Goal: Check status: Check status

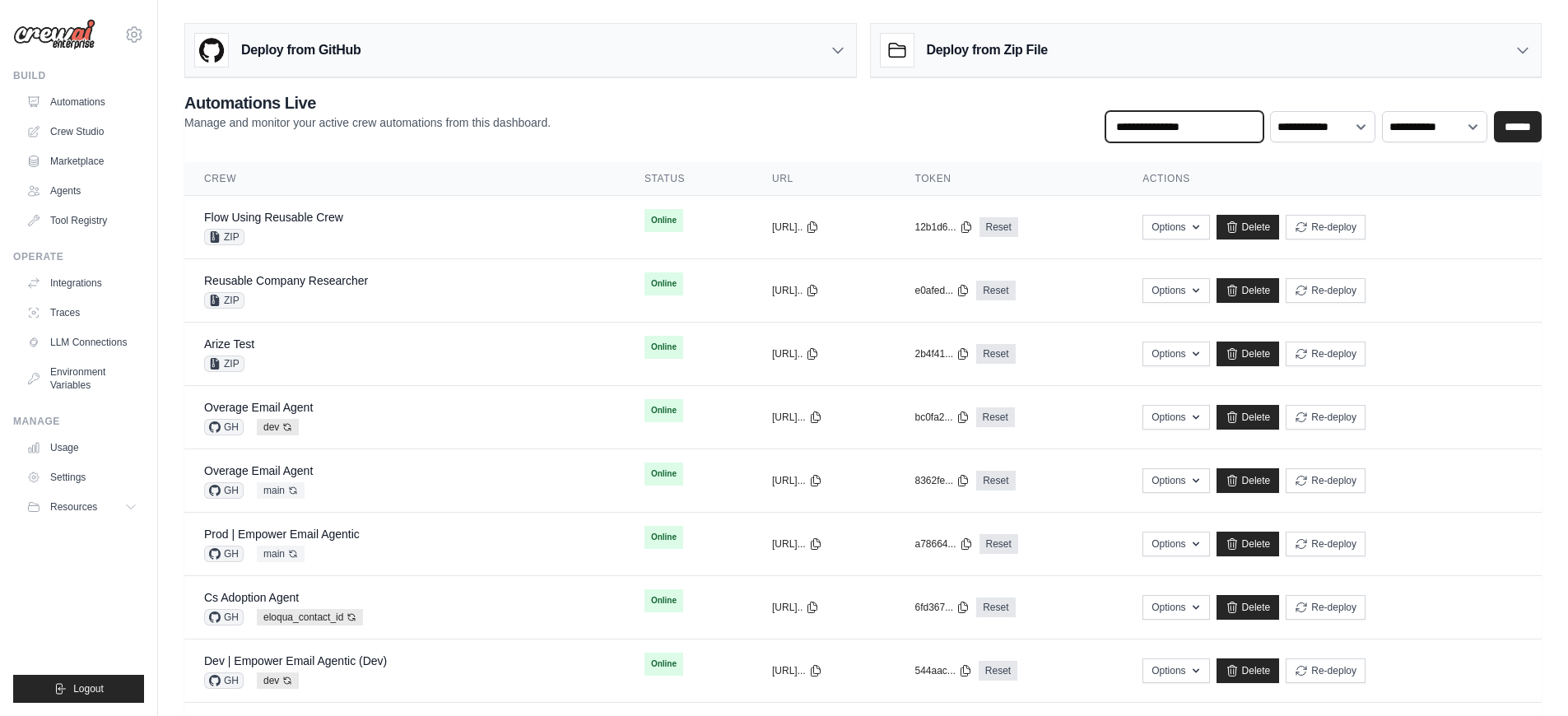
click at [1220, 124] on input "text" at bounding box center [1184, 126] width 158 height 31
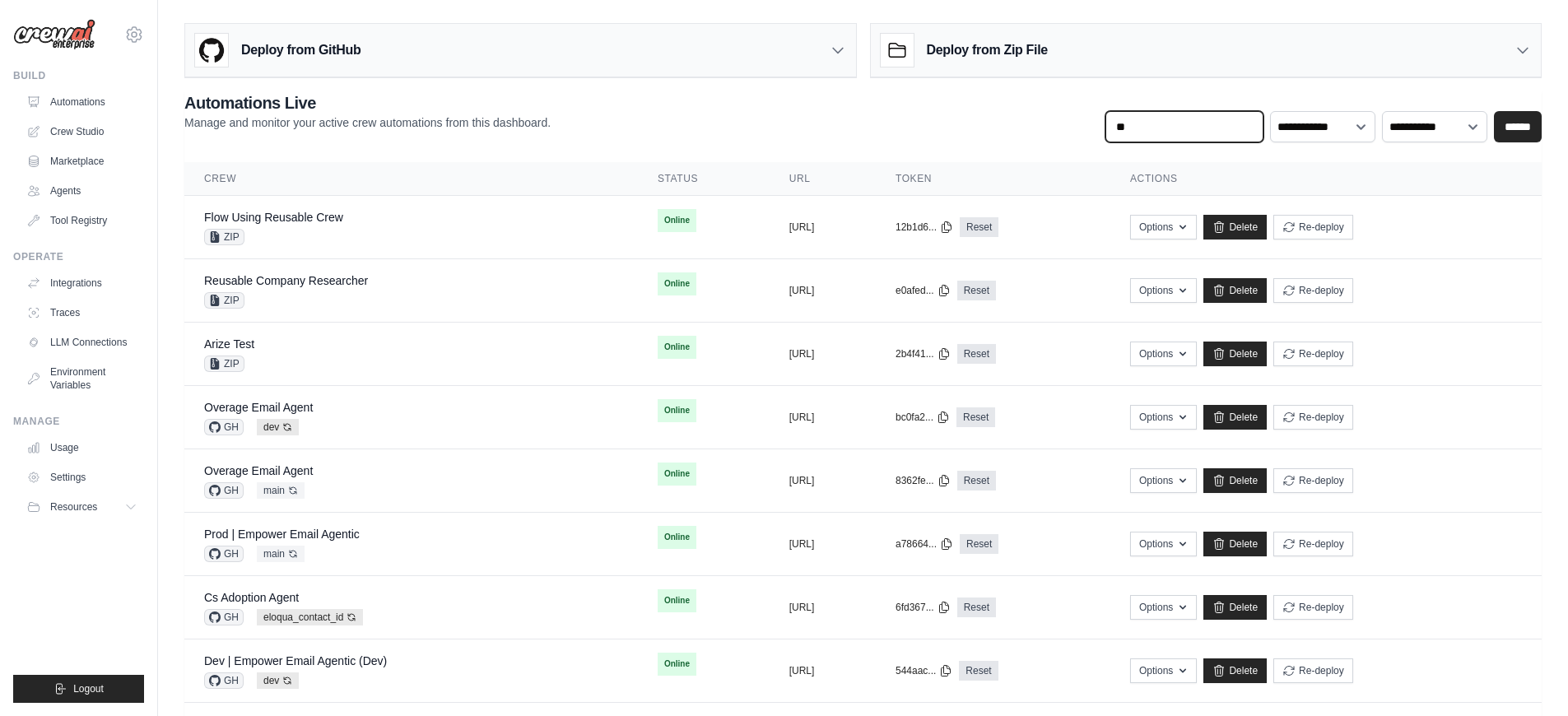
type input "*"
type input "********"
click at [1494, 111] on input "******" at bounding box center [1517, 126] width 48 height 31
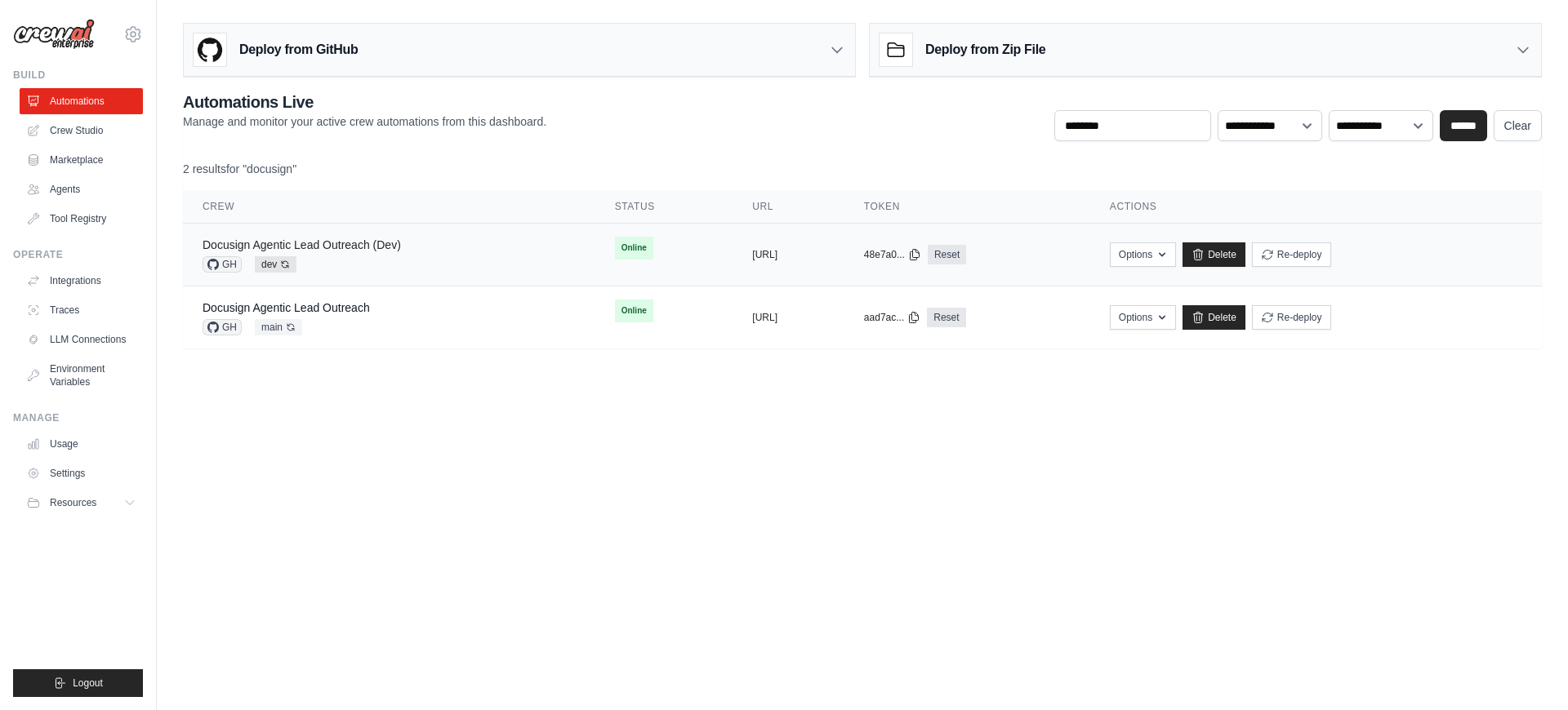
click at [316, 244] on link "Docusign Agentic Lead Outreach (Dev)" at bounding box center [302, 245] width 198 height 13
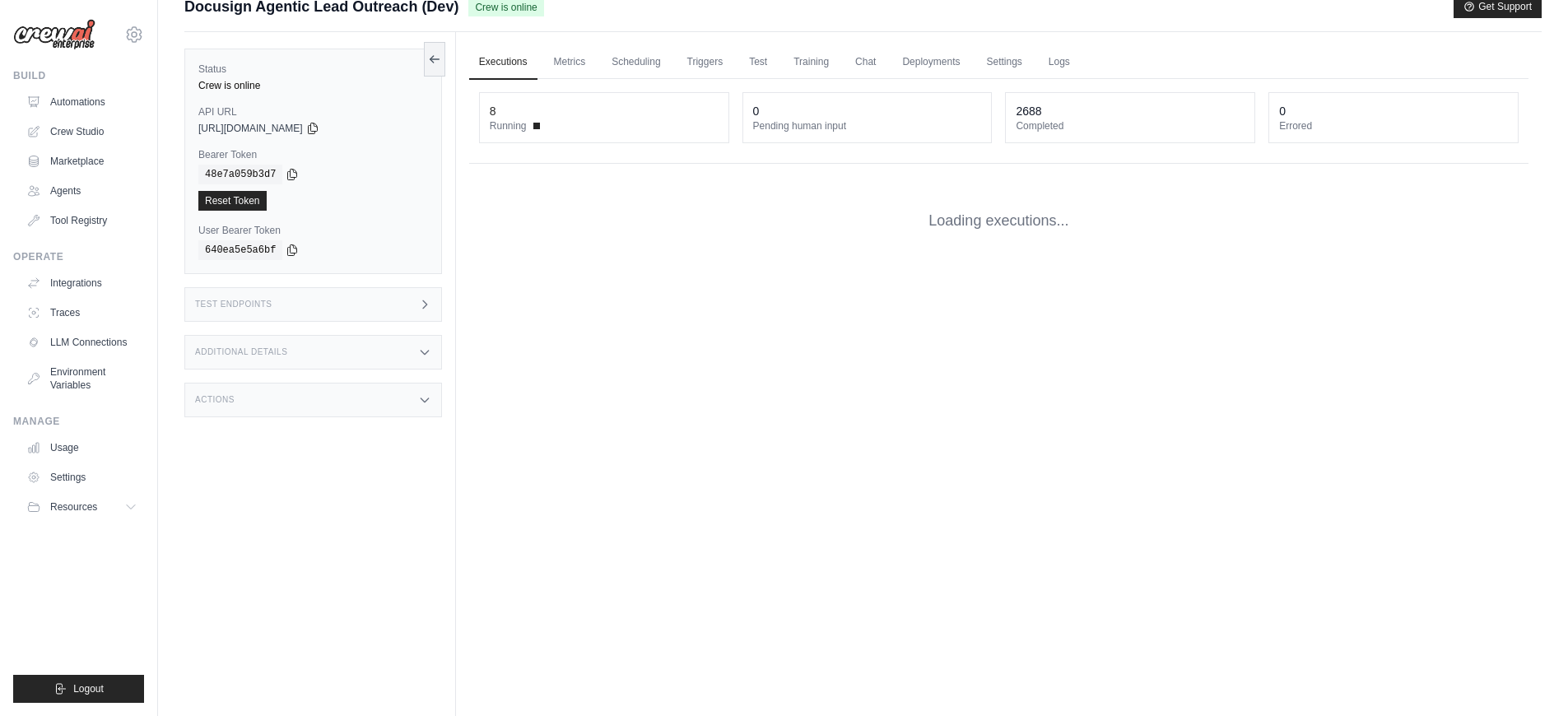
scroll to position [70, 0]
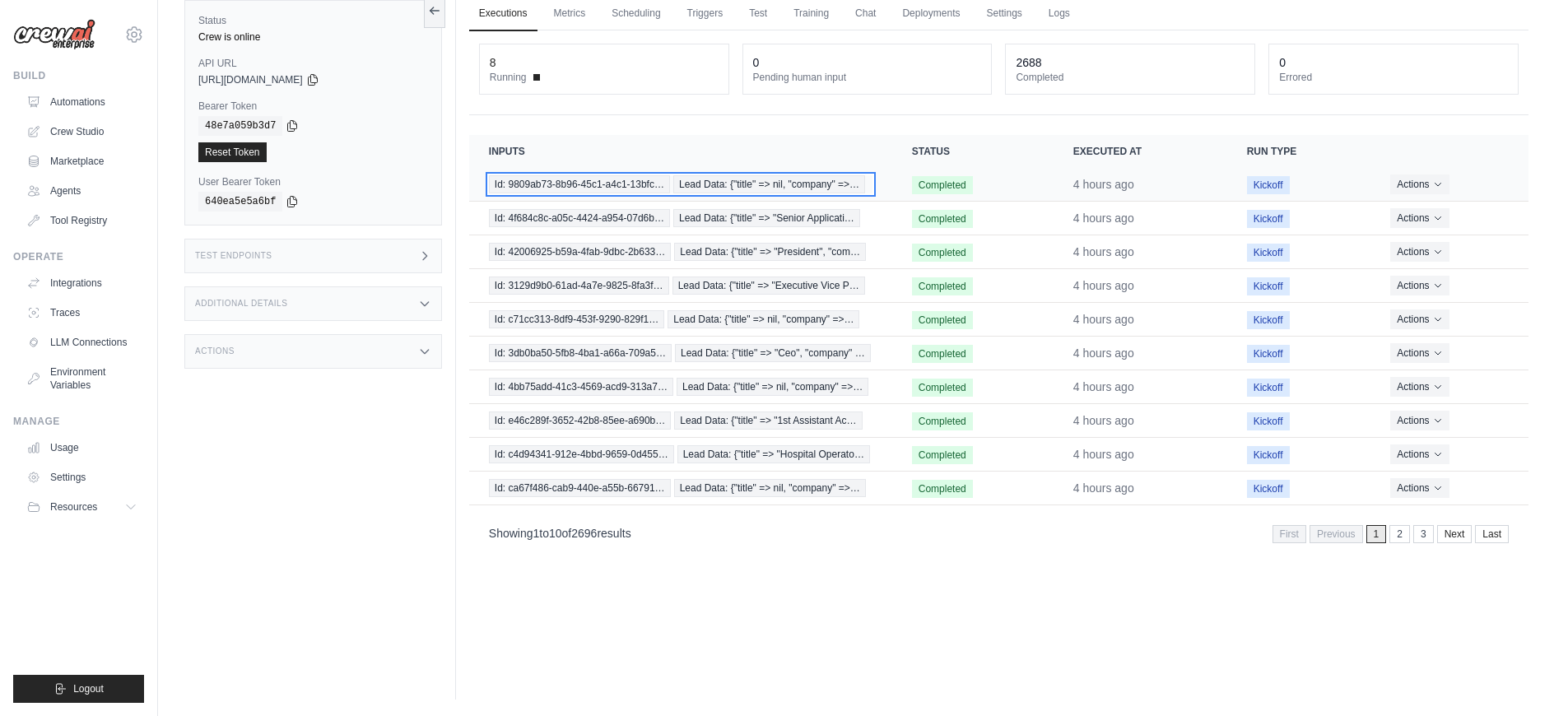
click at [537, 191] on span "Id: 9809ab73-8b96-45c1-a4c1-13bfc…" at bounding box center [579, 184] width 181 height 18
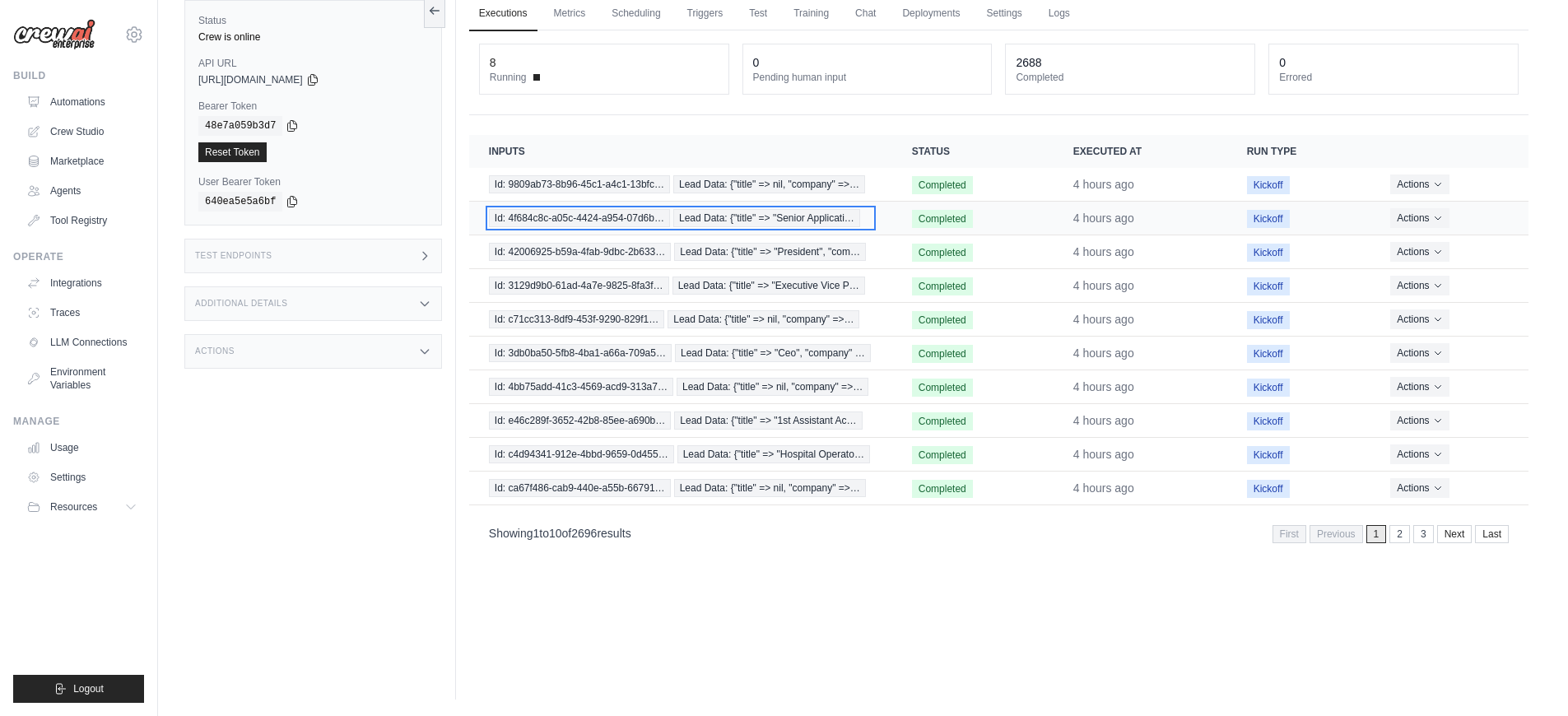
click at [549, 215] on span "Id: 4f684c8c-a05c-4424-a954-07d6b…" at bounding box center [579, 218] width 181 height 18
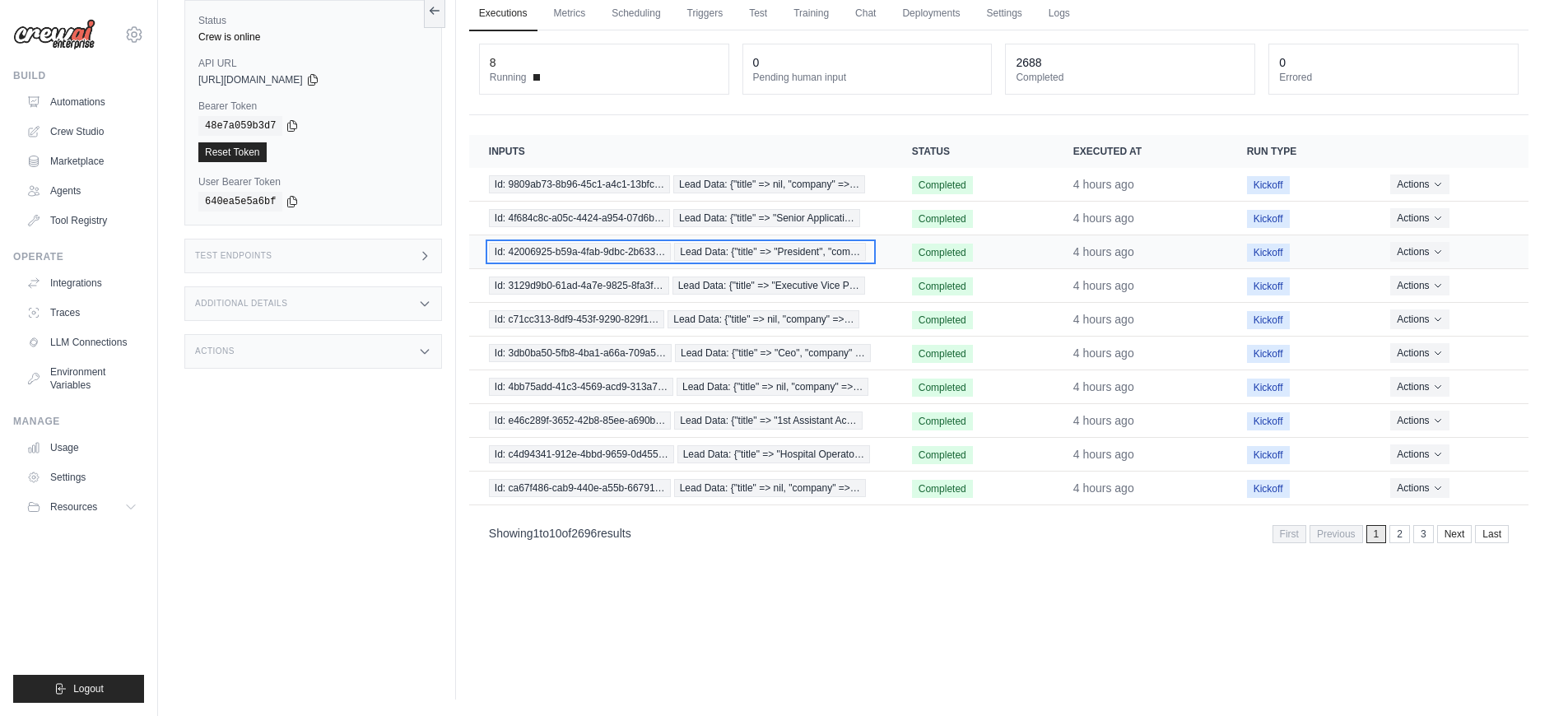
click at [560, 252] on span "Id: 42006925-b59a-4fab-9dbc-2b633…" at bounding box center [580, 251] width 183 height 18
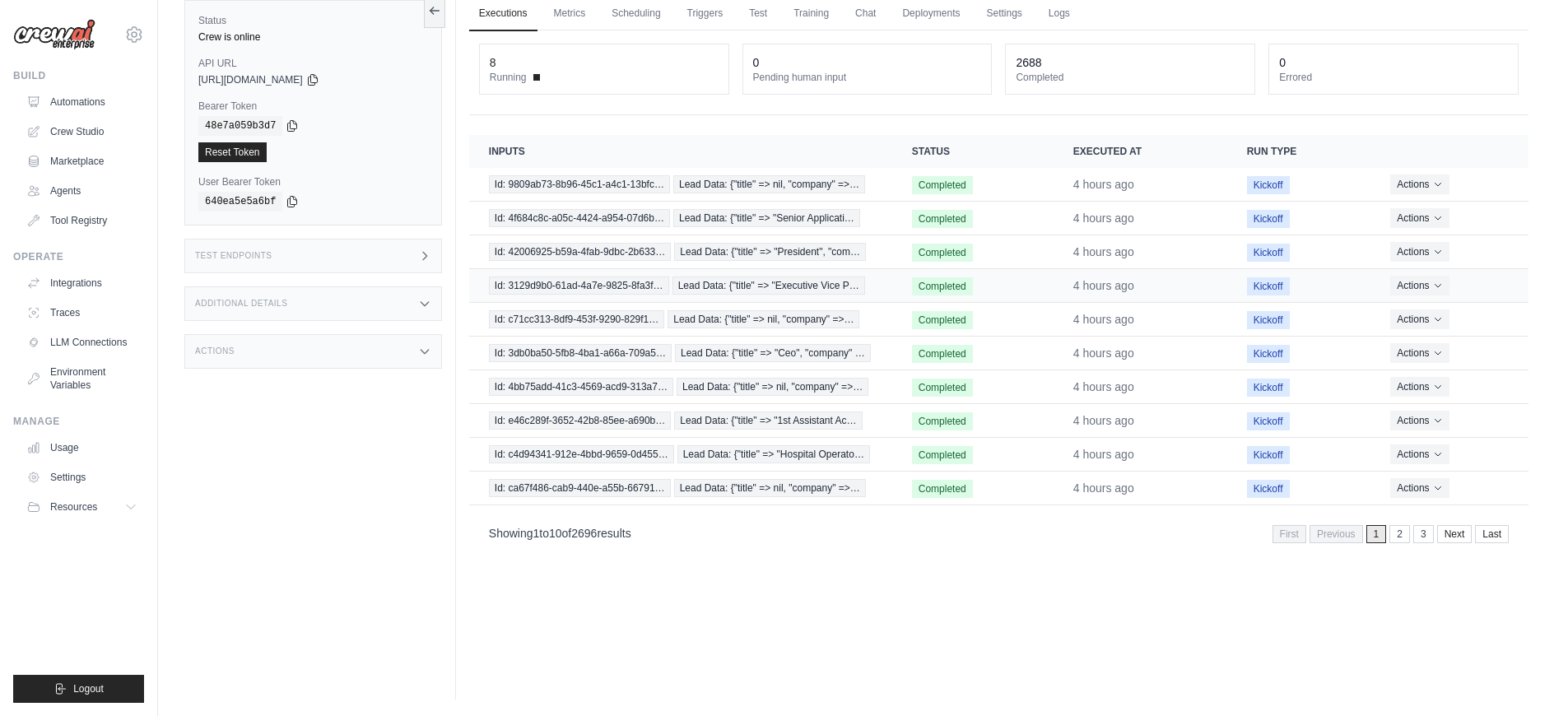
click at [576, 299] on td "Id: 3129d9b0-61ad-4a7e-9825-8fa3f… Lead Data: {"title" => "Executive Vice P…" at bounding box center [680, 286] width 423 height 34
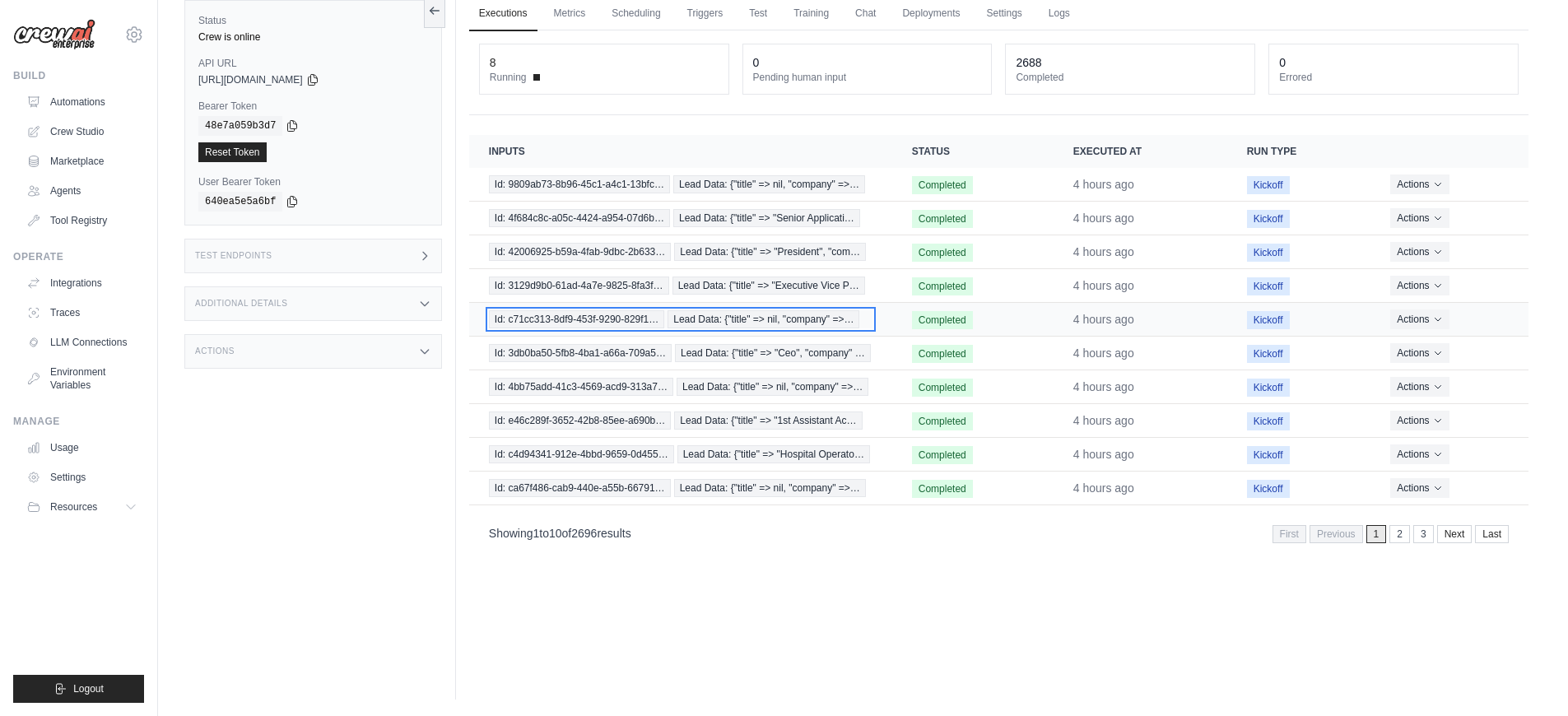
click at [579, 312] on span "Id: c71cc313-8df9-453f-9290-829f1…" at bounding box center [576, 319] width 175 height 18
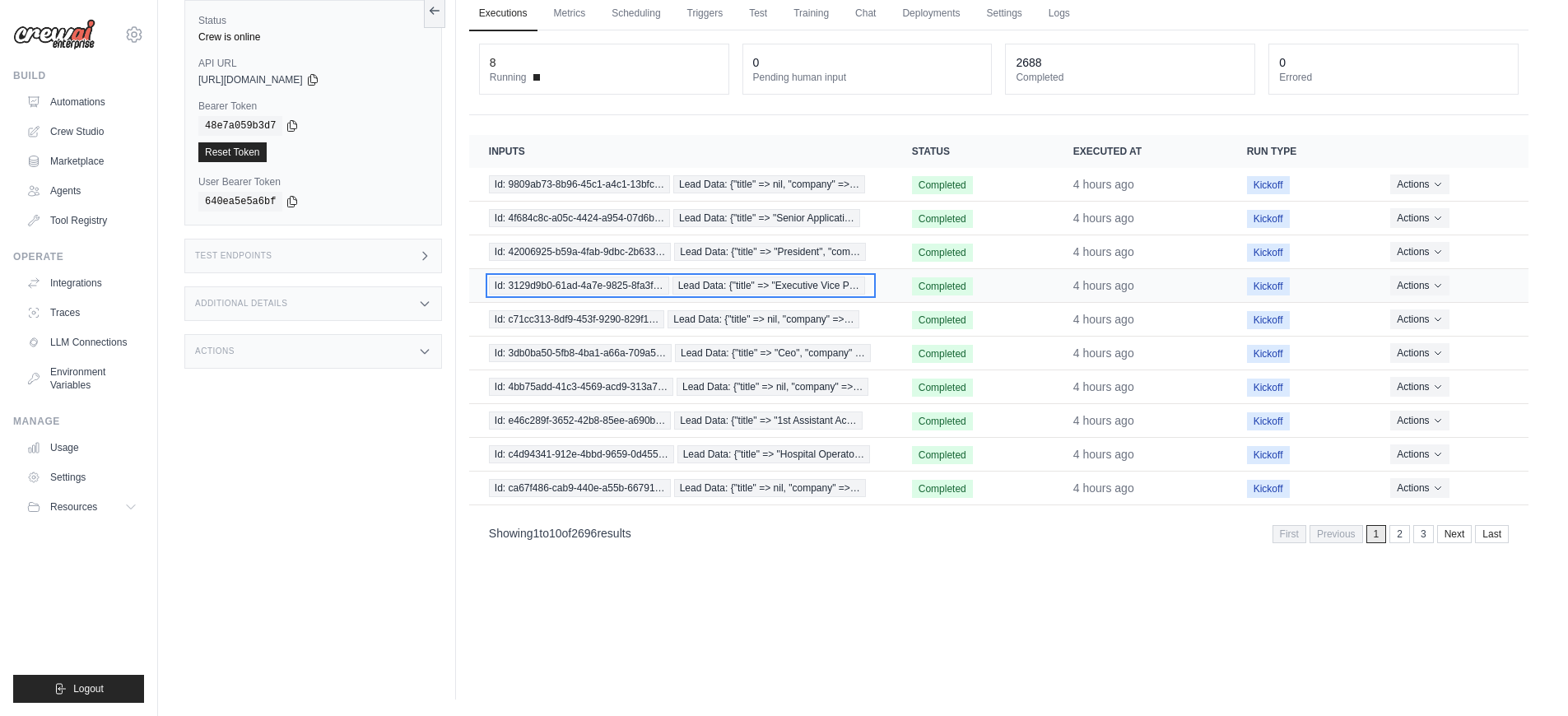
click at [580, 292] on span "Id: 3129d9b0-61ad-4a7e-9825-8fa3f…" at bounding box center [579, 285] width 180 height 18
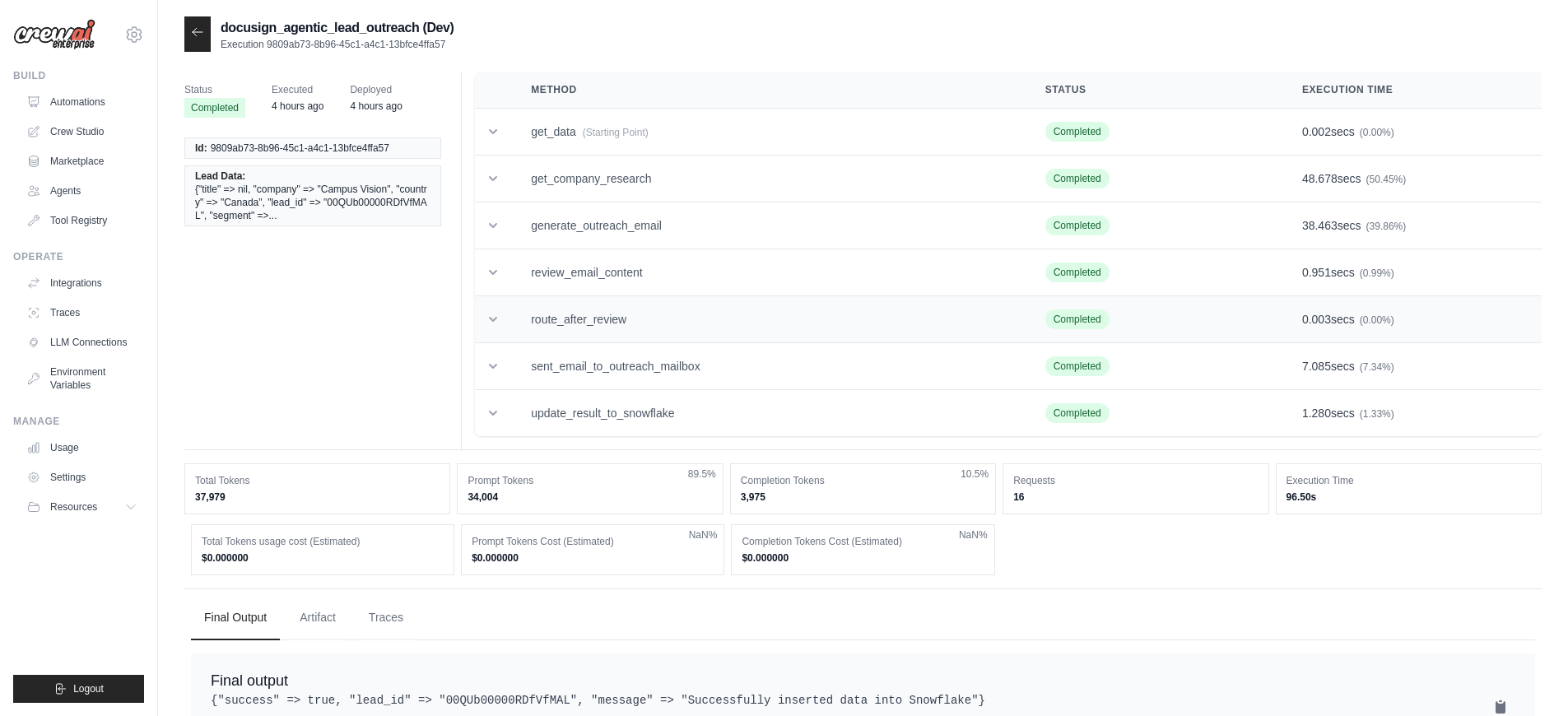
scroll to position [52, 0]
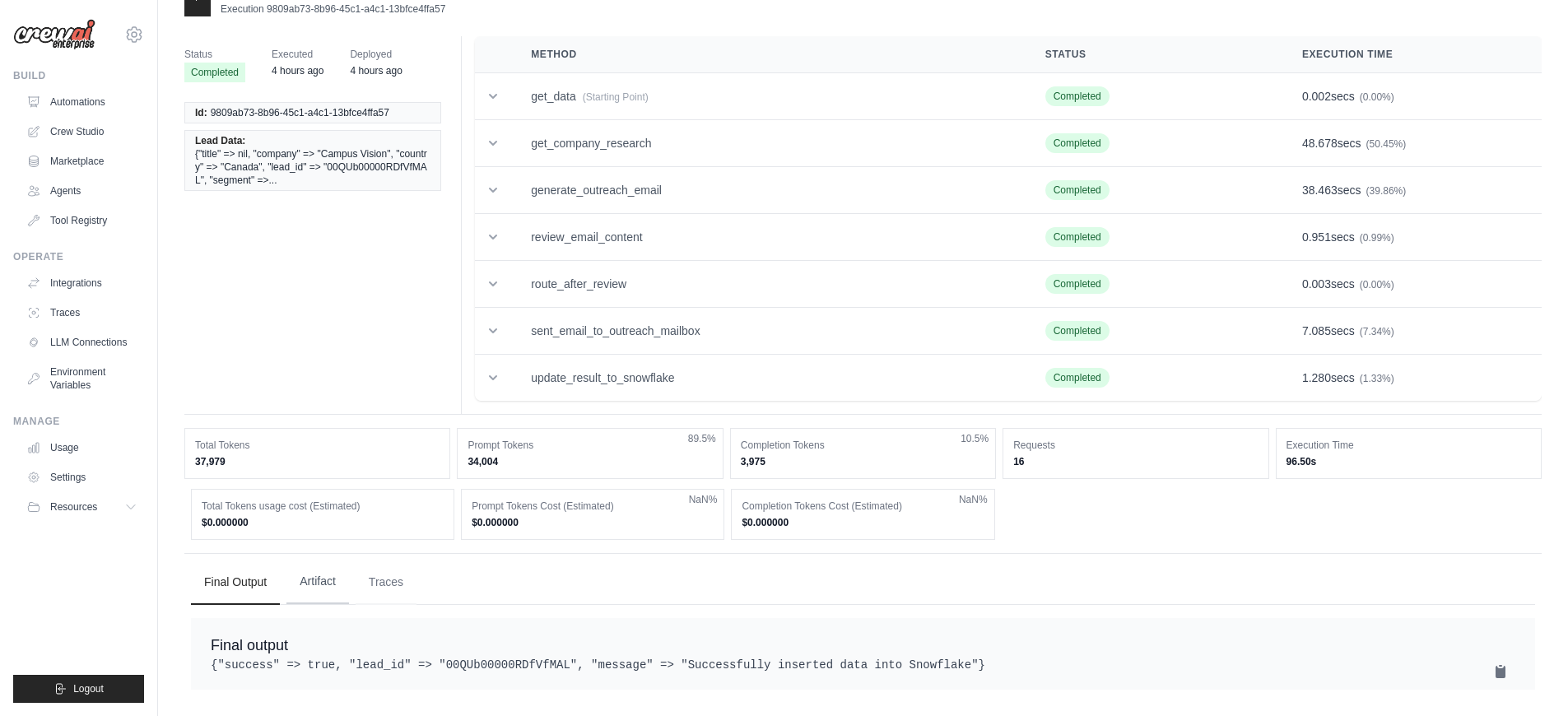
click at [334, 574] on button "Artifact" at bounding box center [317, 582] width 63 height 44
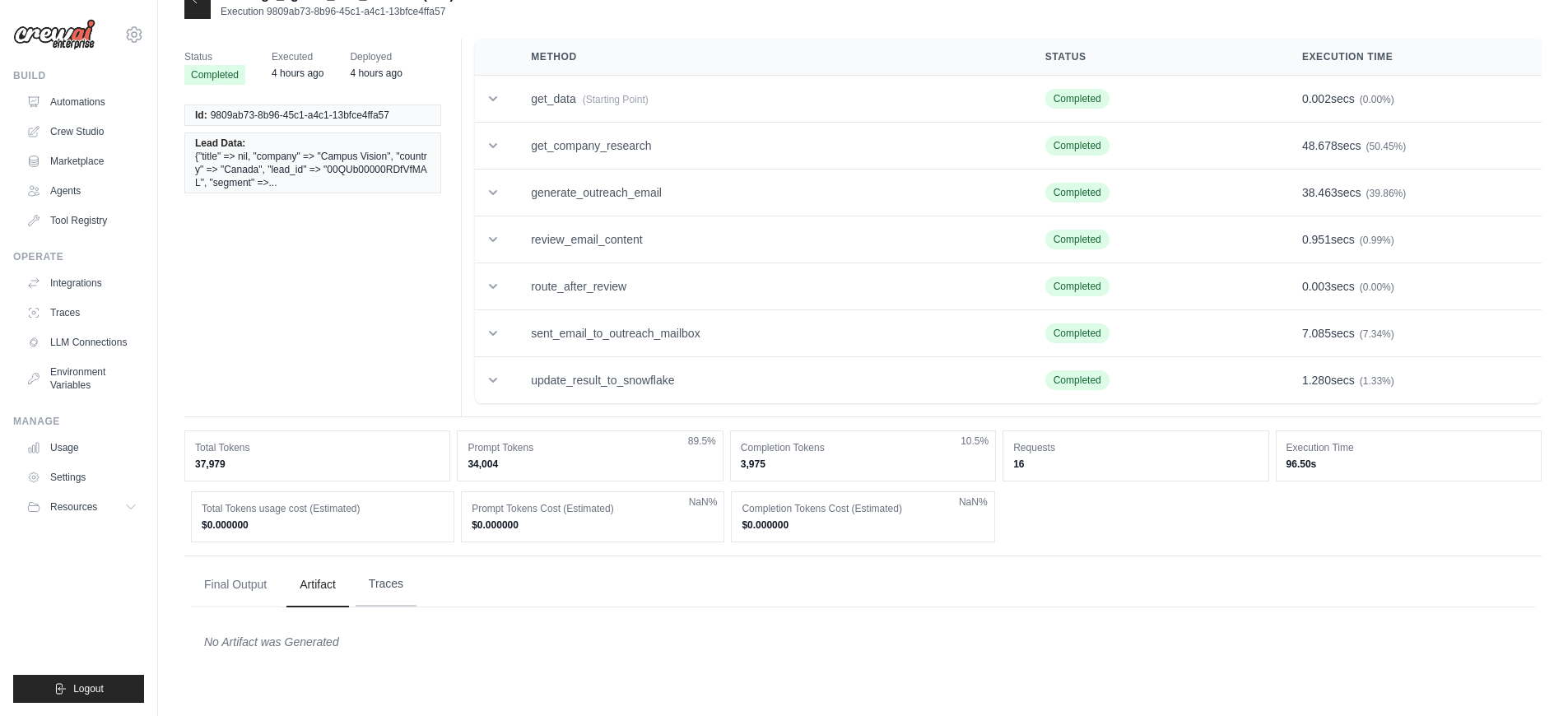
click at [370, 588] on button "Traces" at bounding box center [385, 584] width 61 height 44
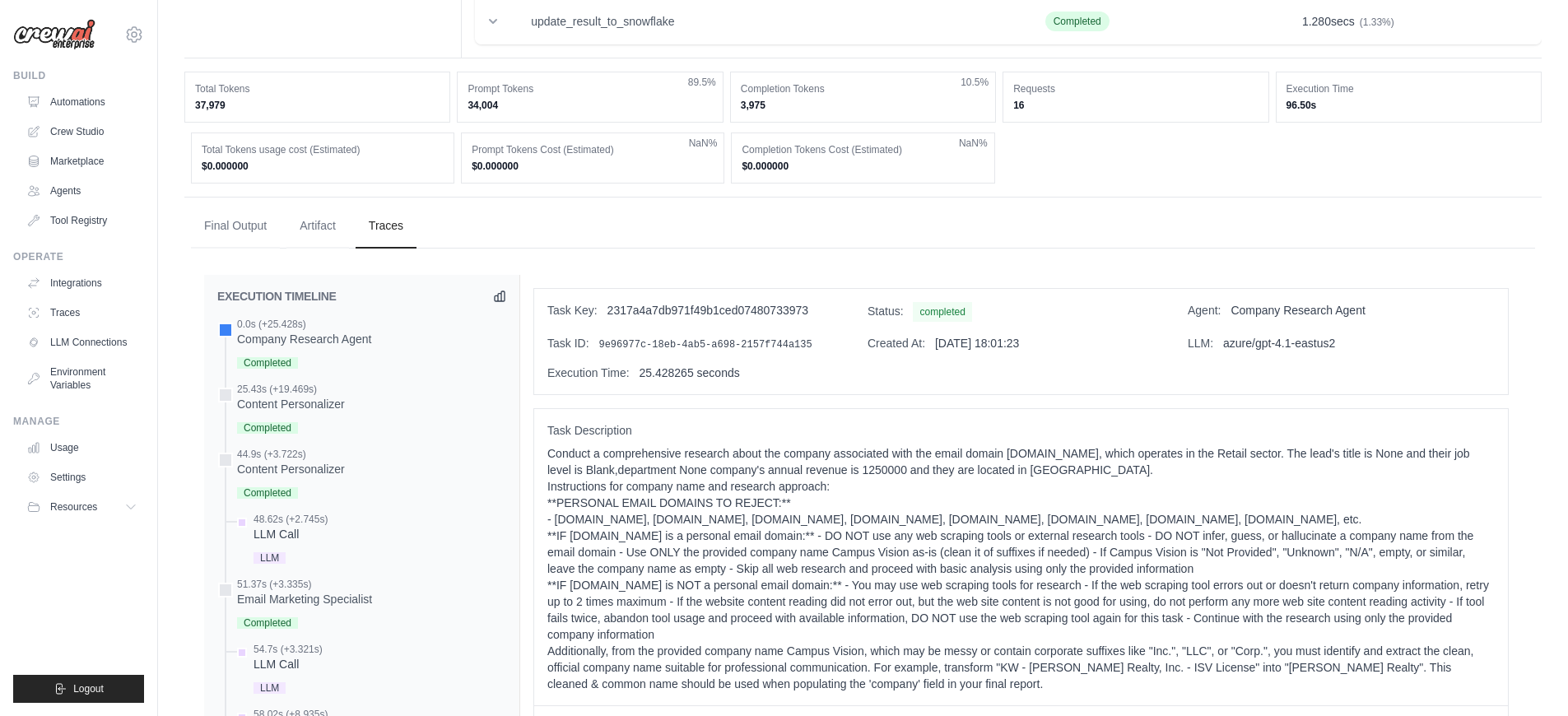
scroll to position [0, 0]
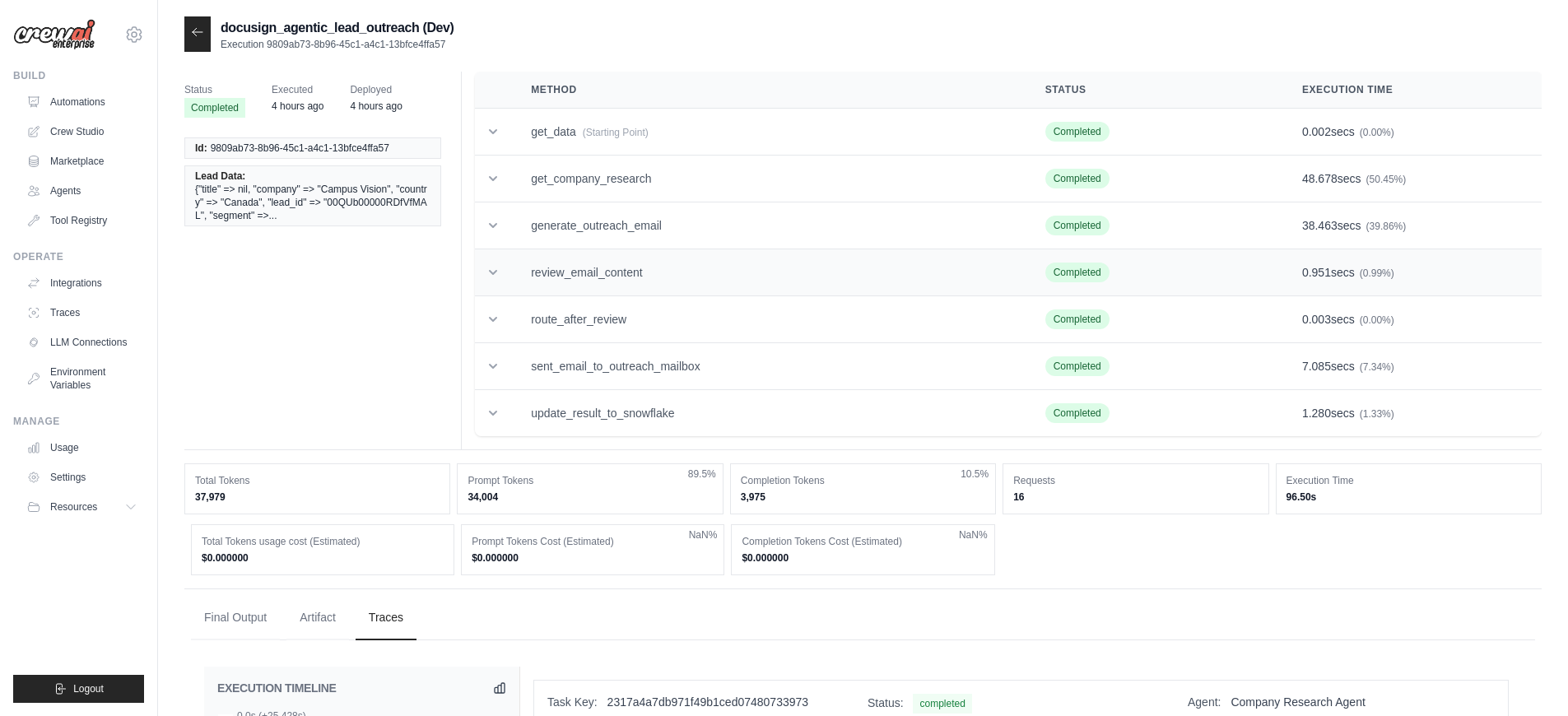
click at [615, 290] on td "review_email_content" at bounding box center [768, 273] width 514 height 47
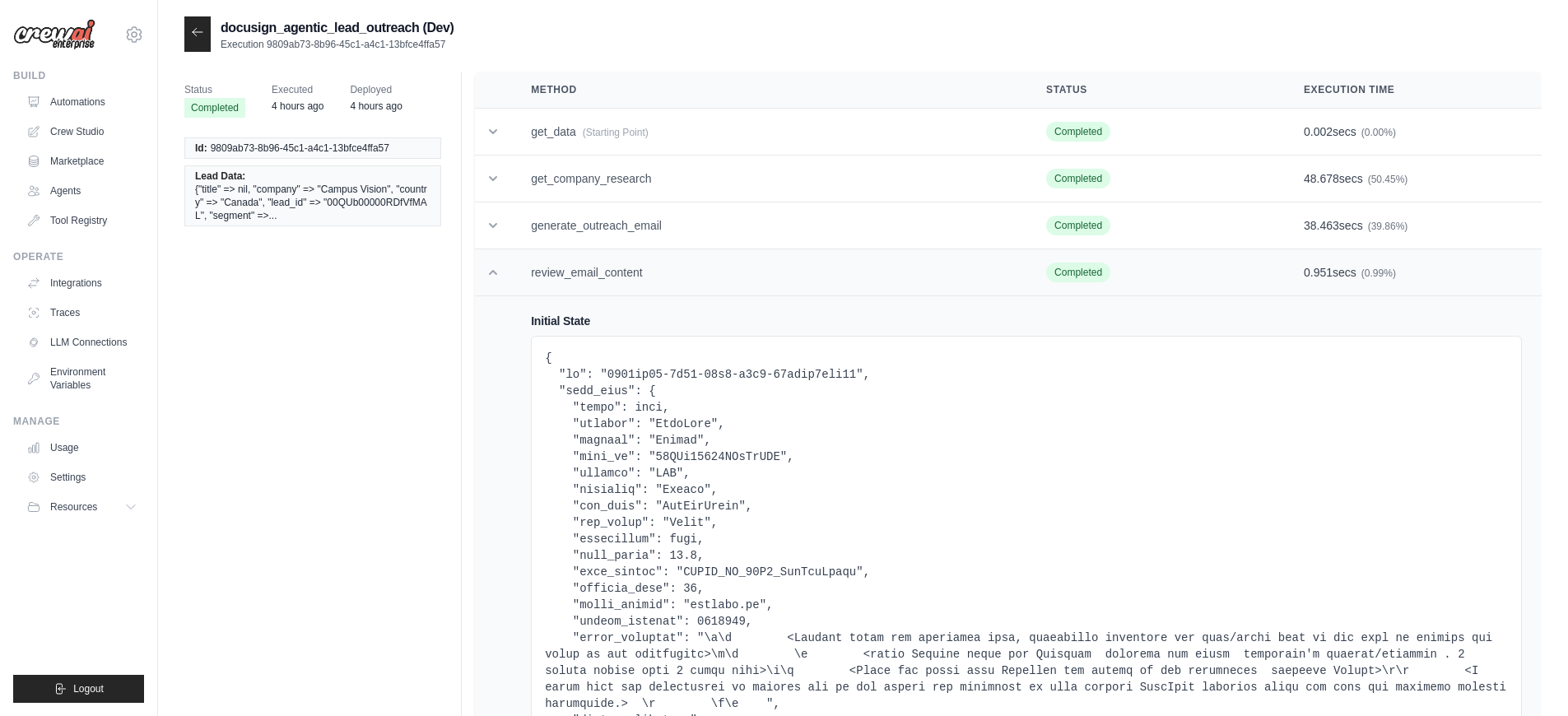
click at [615, 290] on td "review_email_content" at bounding box center [768, 273] width 515 height 47
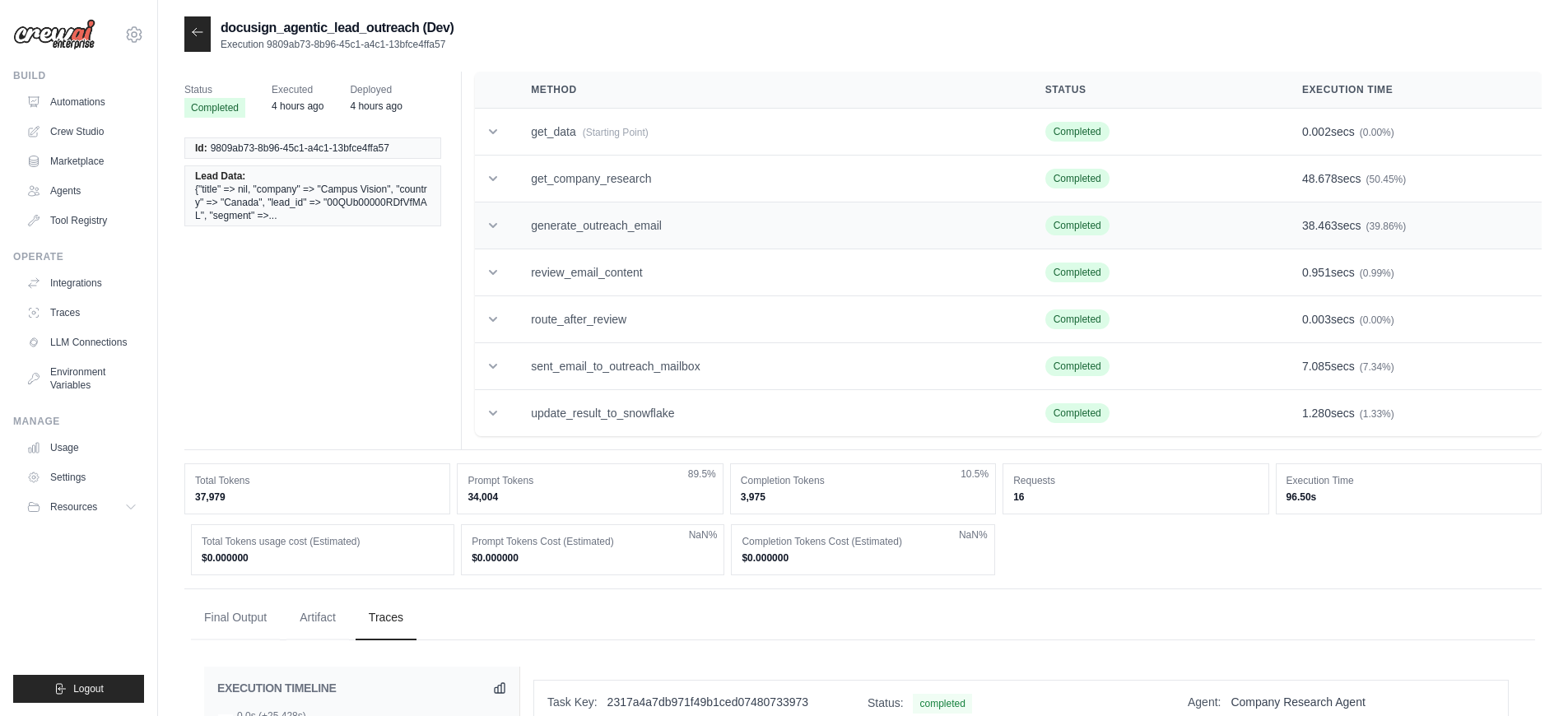
click at [619, 224] on td "generate_outreach_email" at bounding box center [768, 226] width 514 height 47
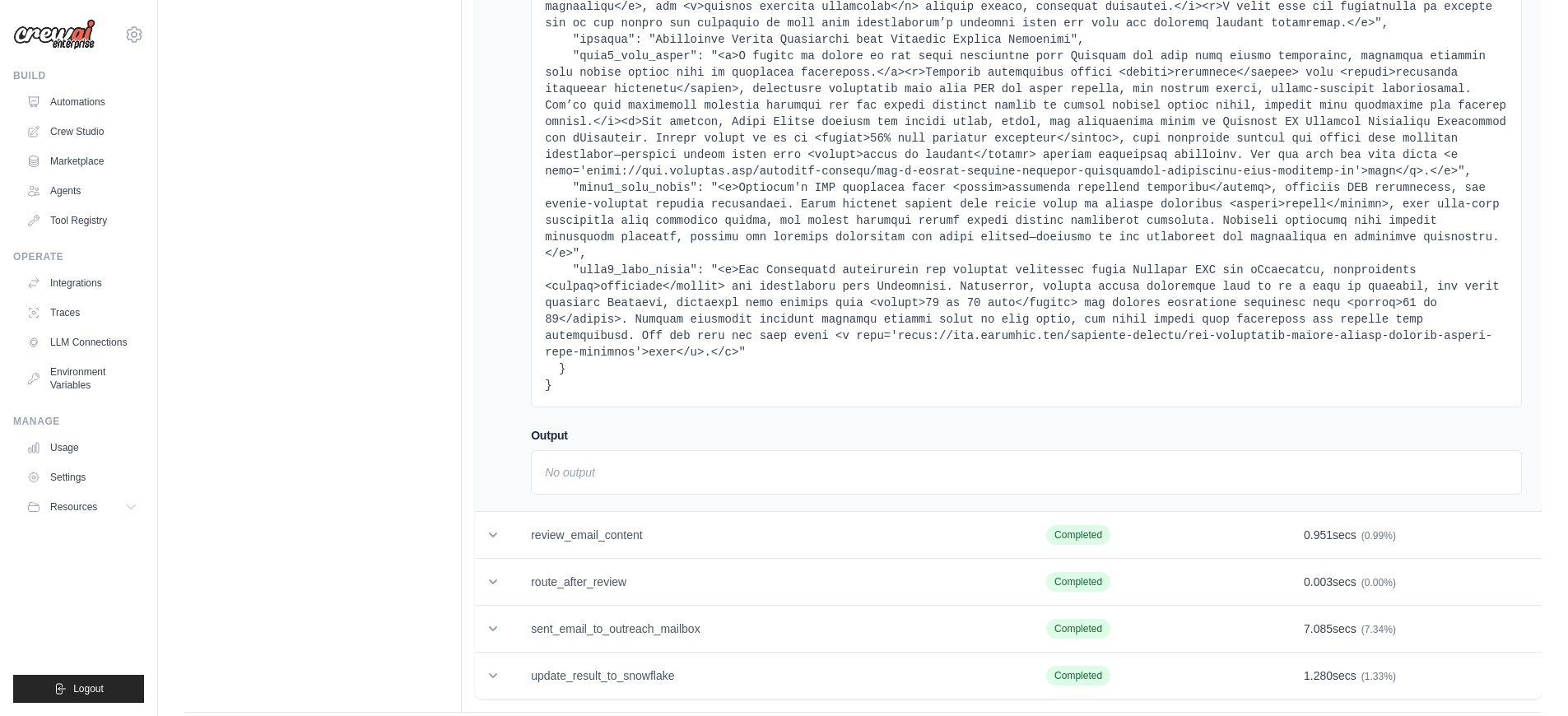
scroll to position [9389, 0]
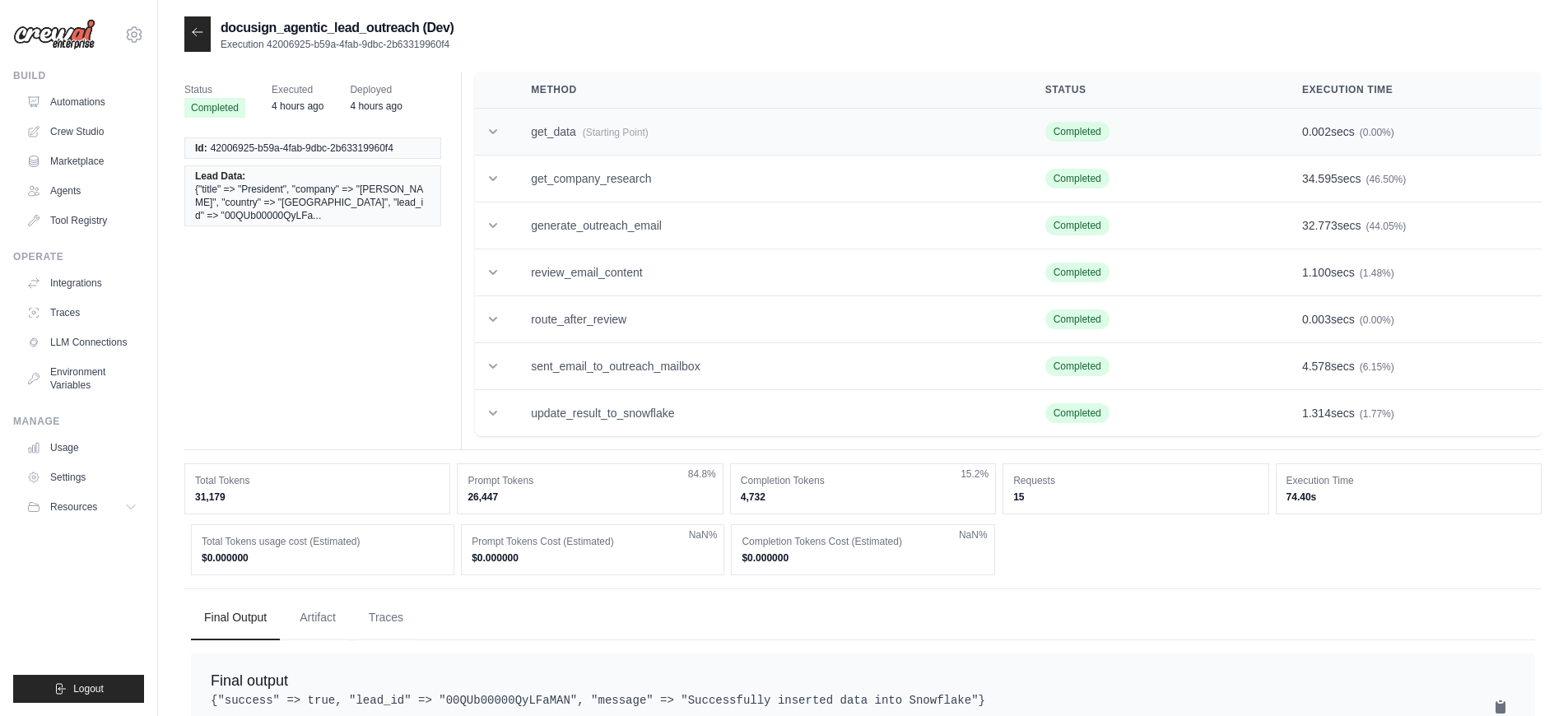
click at [742, 143] on td "get_data (Starting Point)" at bounding box center [768, 132] width 514 height 47
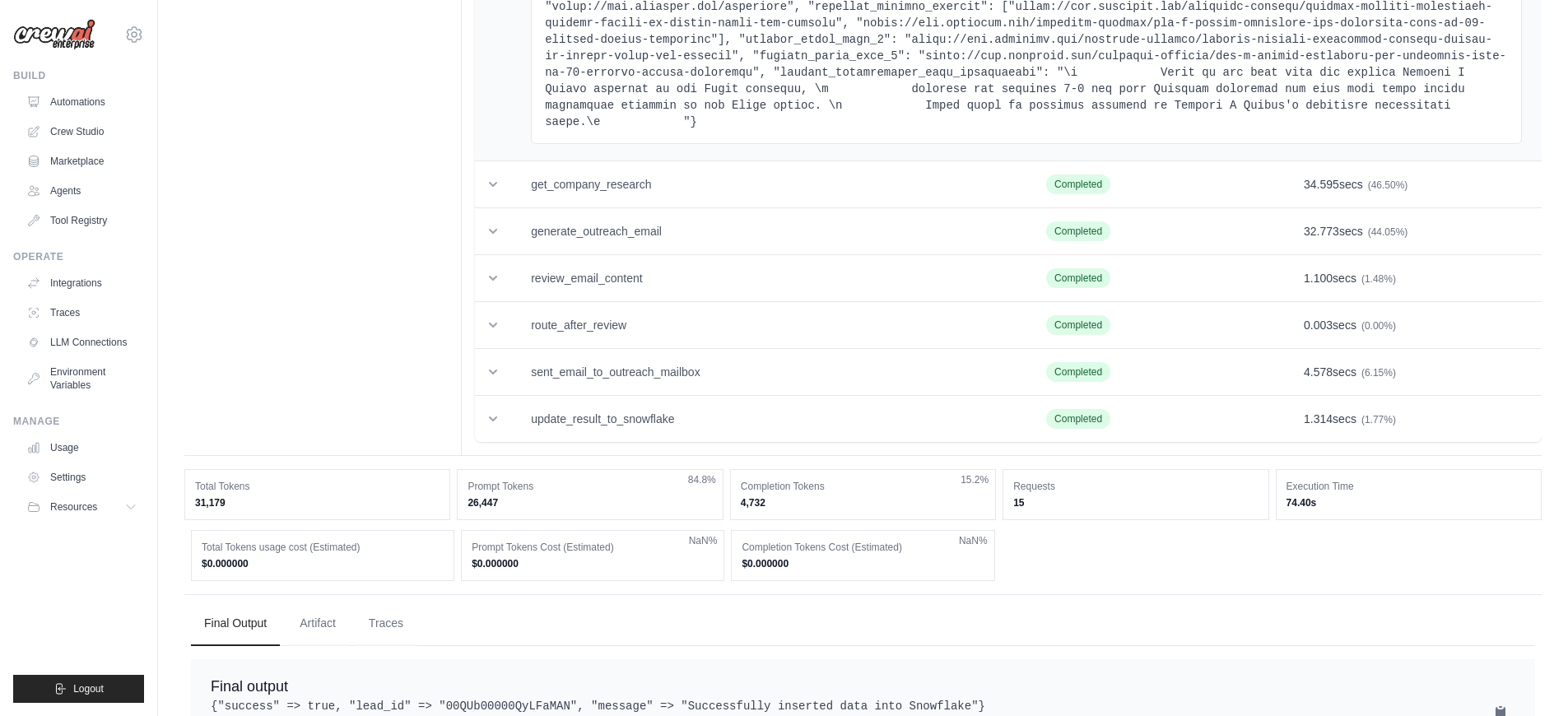
scroll to position [1722, 0]
click at [709, 404] on td "update_result_to_snowflake" at bounding box center [768, 417] width 515 height 47
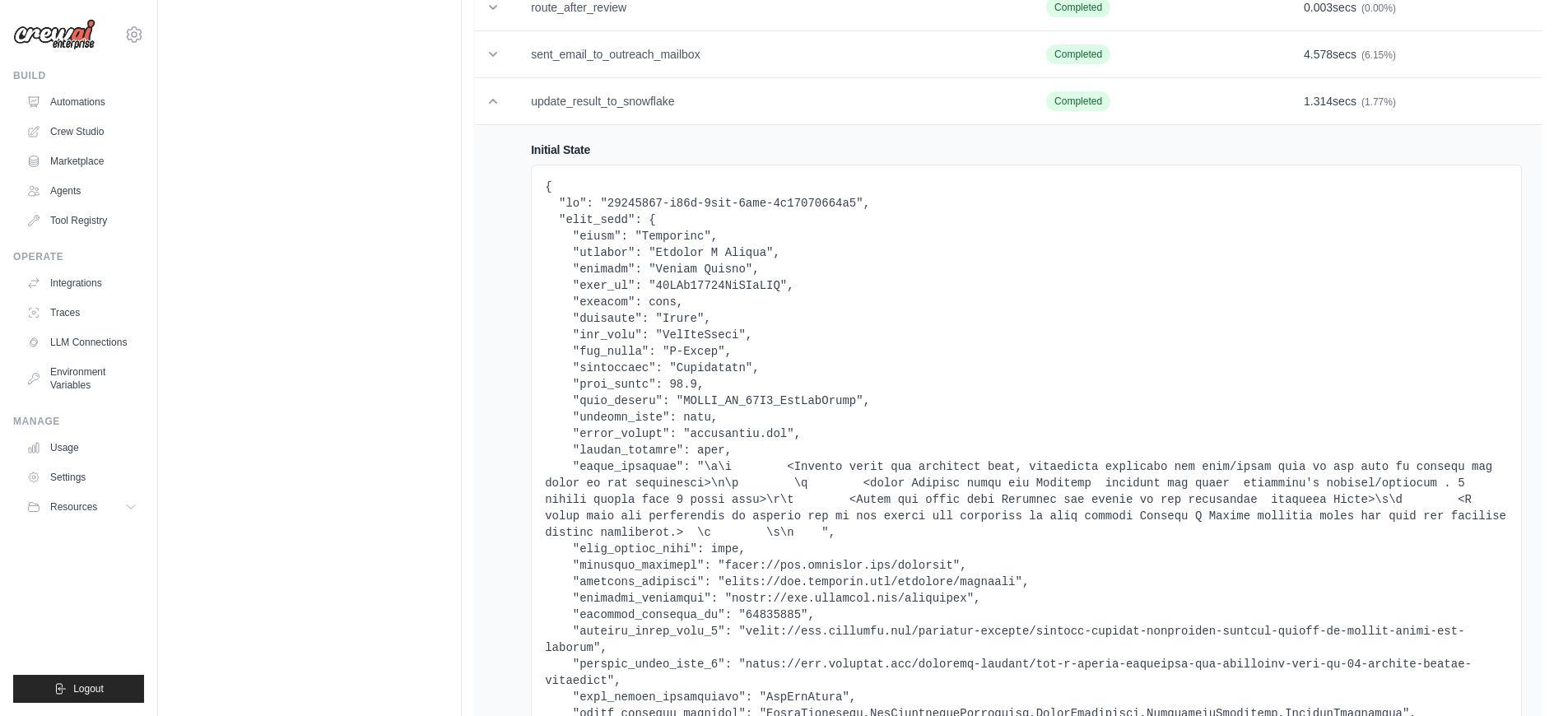
scroll to position [1652, 0]
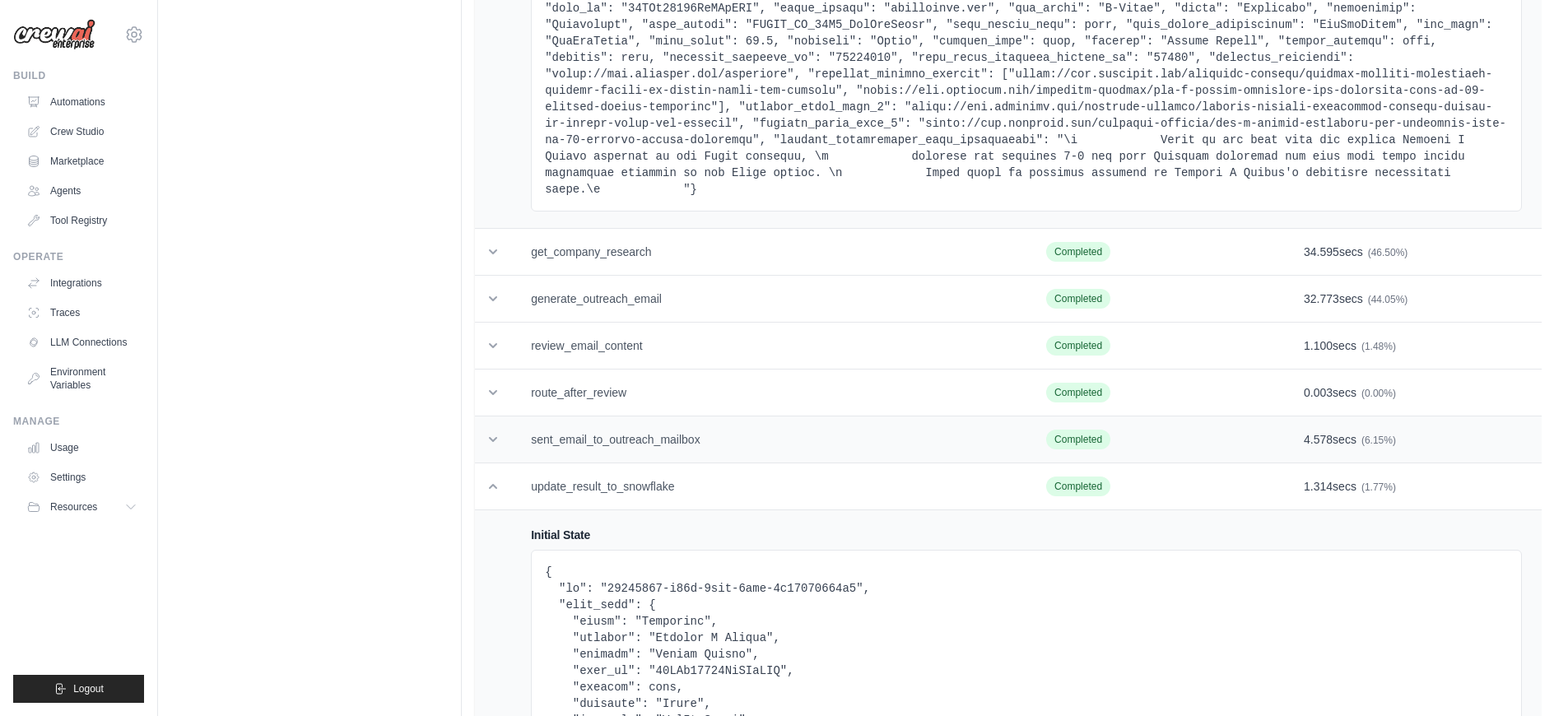
click at [789, 430] on td "sent_email_to_outreach_mailbox" at bounding box center [768, 440] width 515 height 47
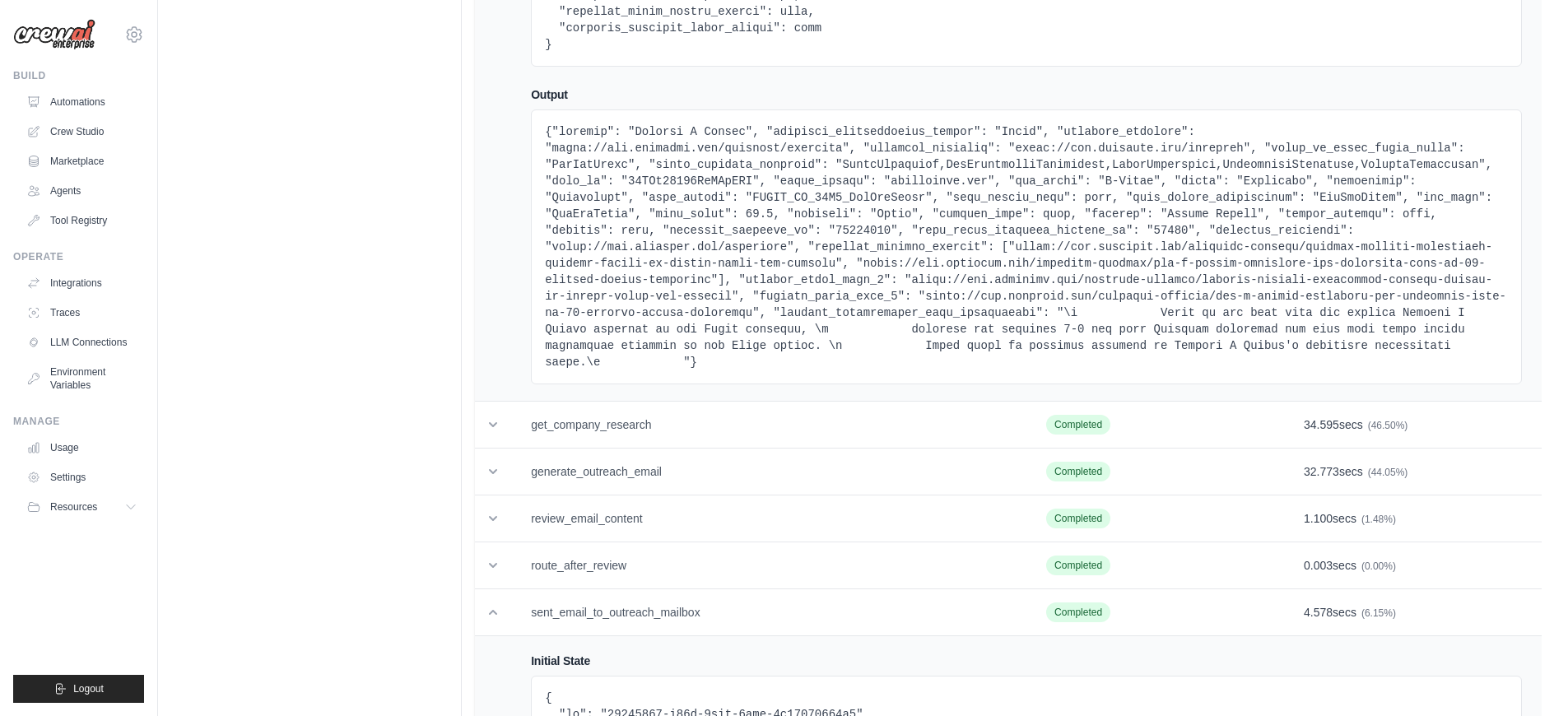
scroll to position [1602, 0]
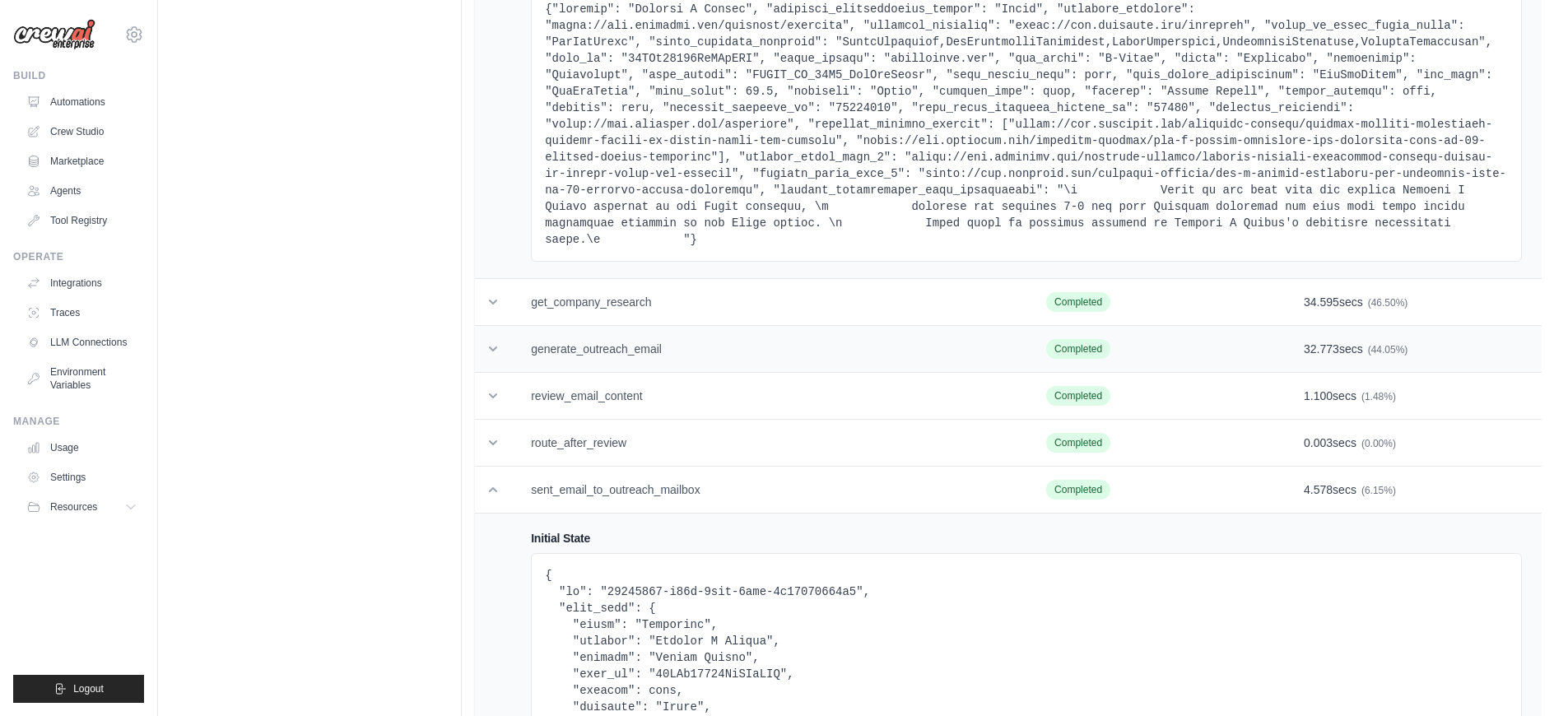
click at [736, 362] on td "generate_outreach_email" at bounding box center [768, 350] width 515 height 47
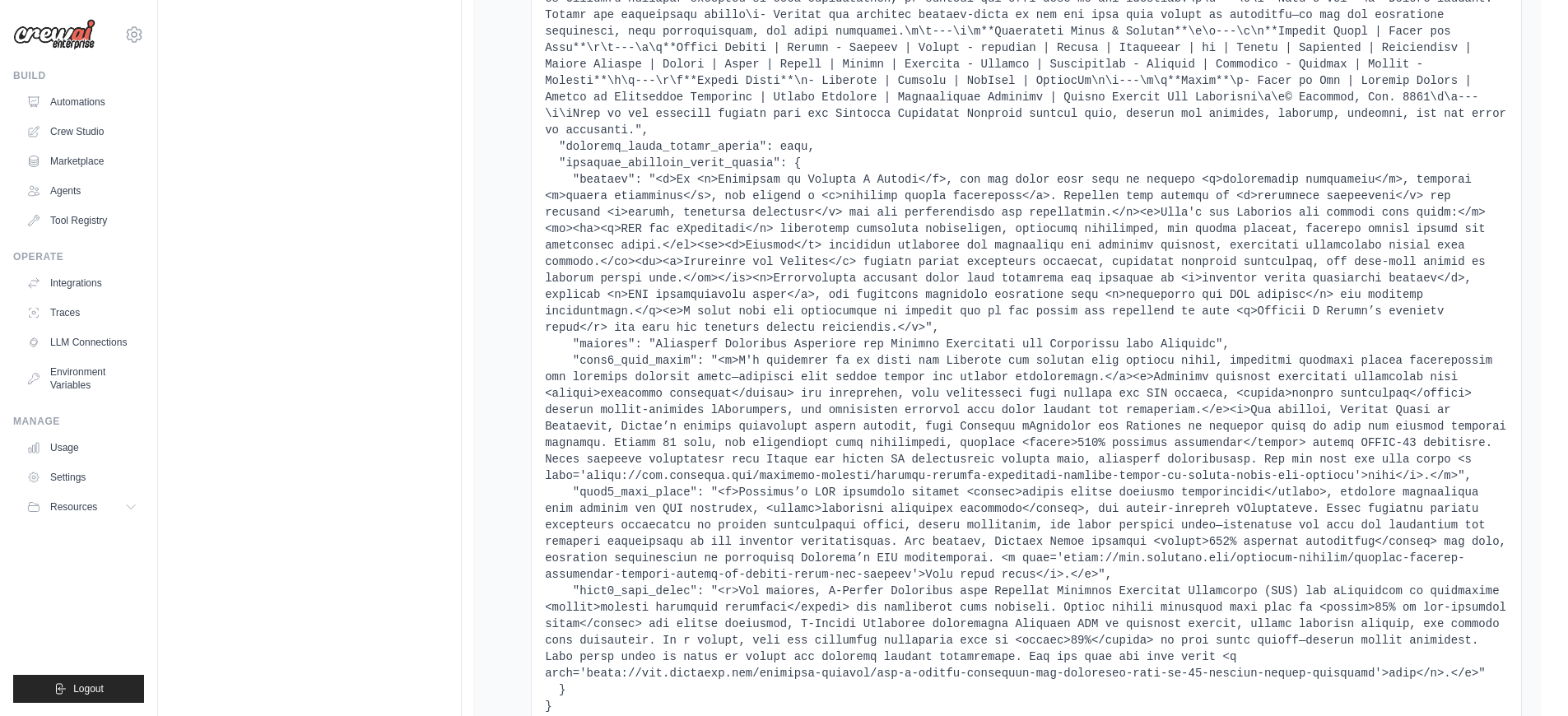
scroll to position [11848, 0]
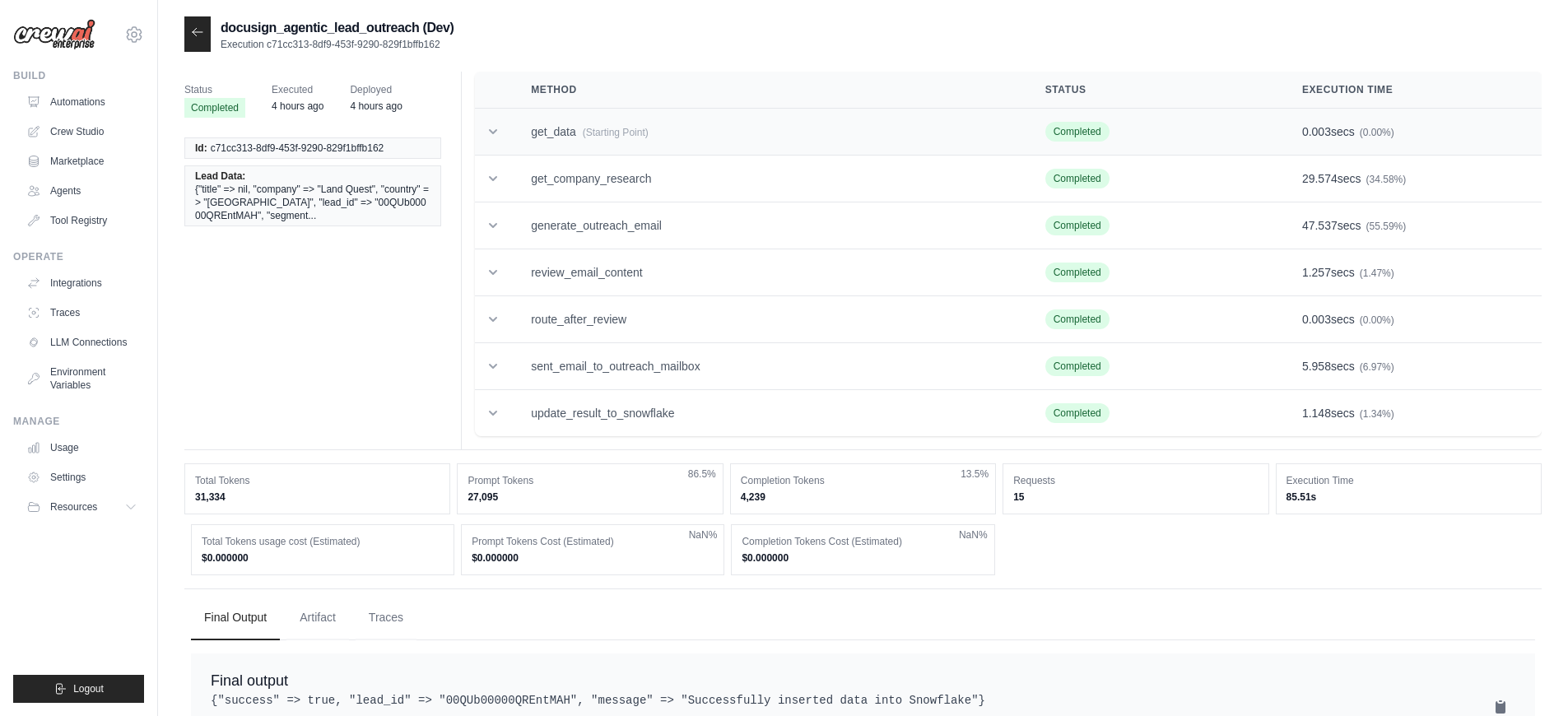
click at [723, 142] on td "get_data (Starting Point)" at bounding box center [768, 132] width 514 height 47
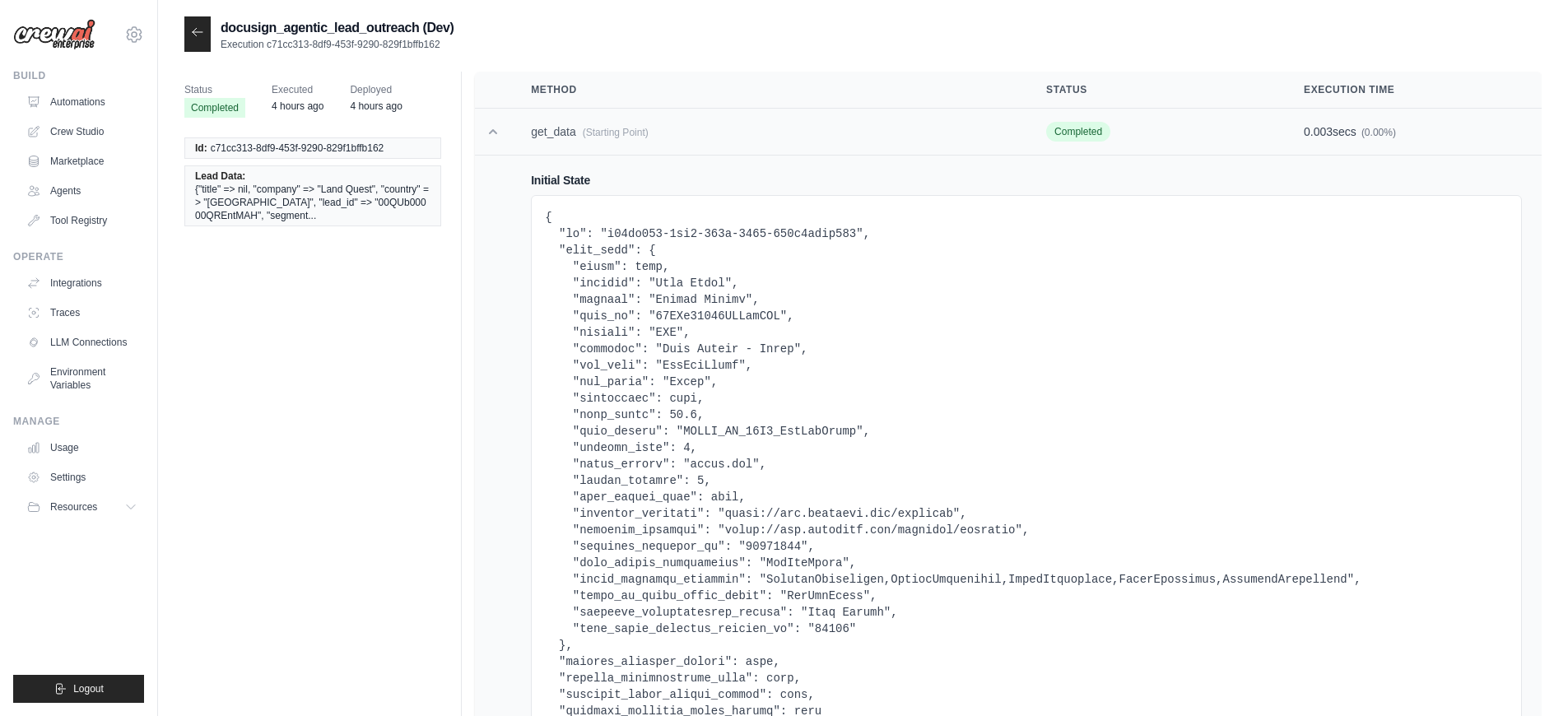
click at [723, 142] on td "get_data (Starting Point)" at bounding box center [768, 132] width 515 height 47
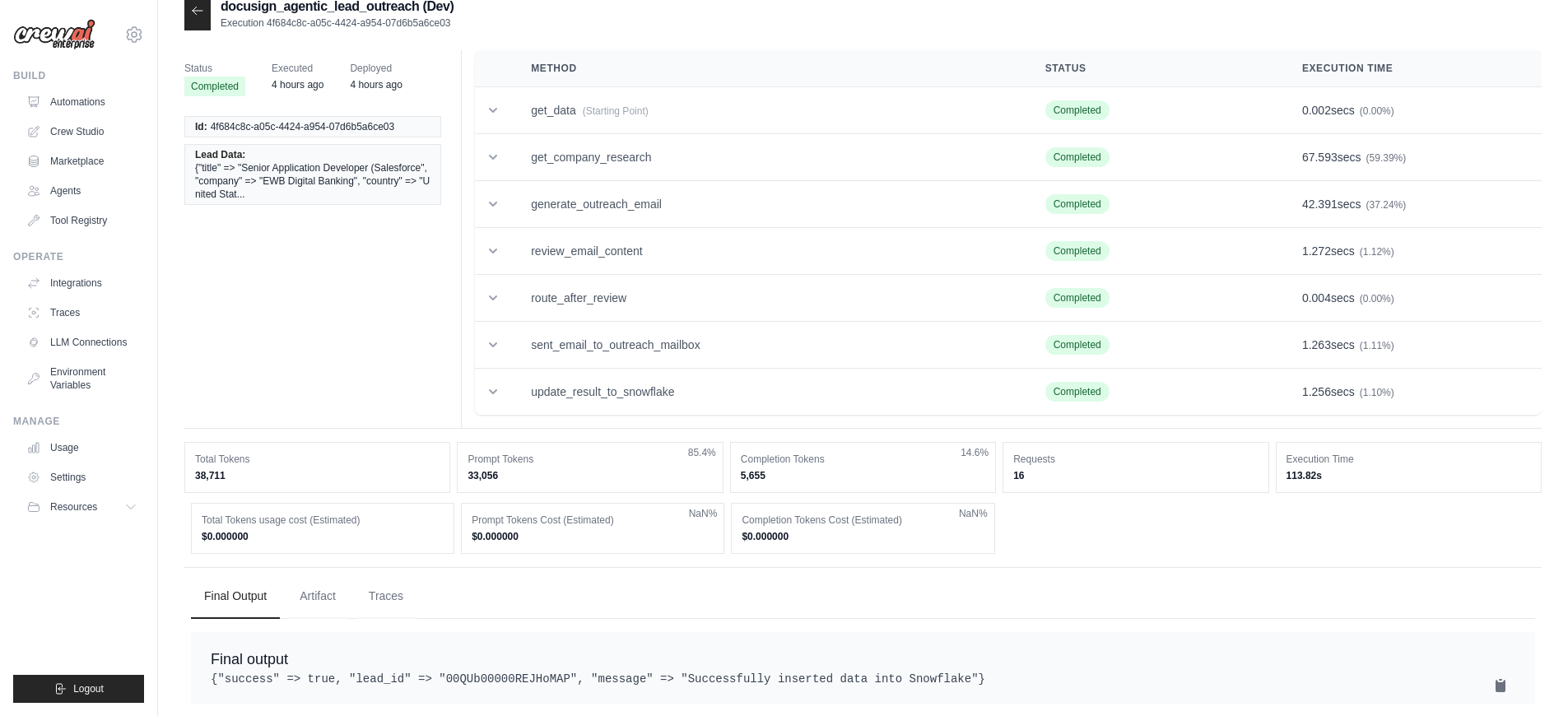
scroll to position [32, 0]
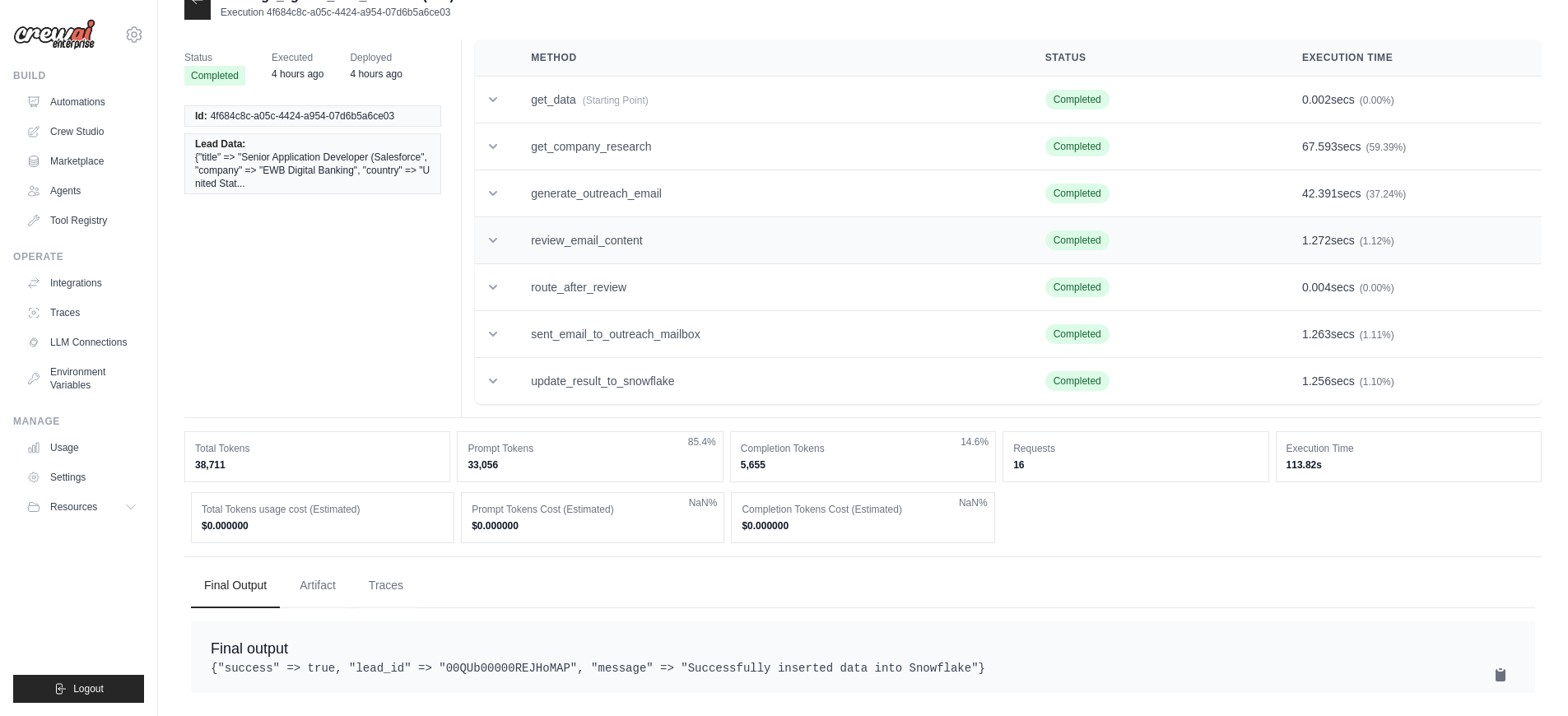
click at [662, 237] on td "review_email_content" at bounding box center [768, 241] width 514 height 47
click at [665, 201] on td "generate_outreach_email" at bounding box center [768, 194] width 514 height 47
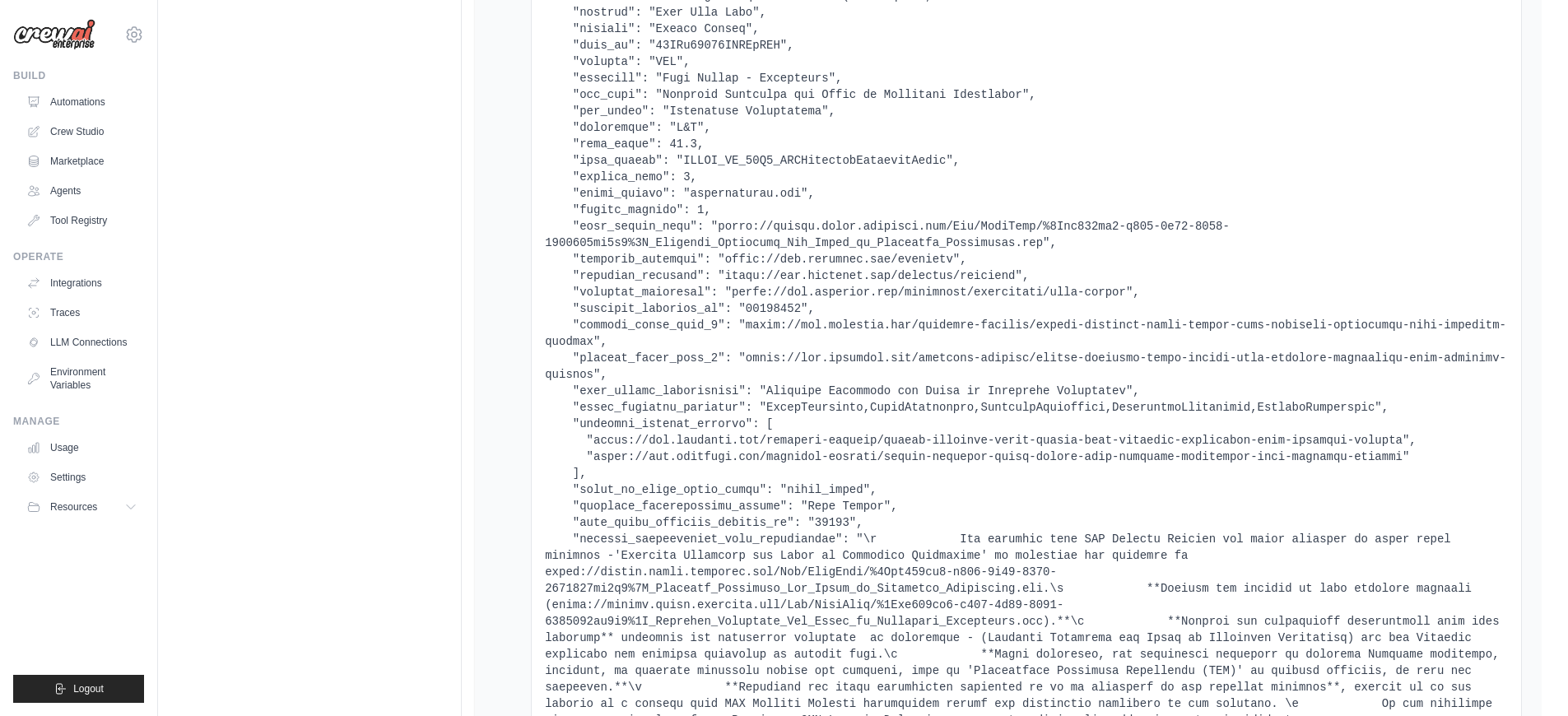
scroll to position [427, 0]
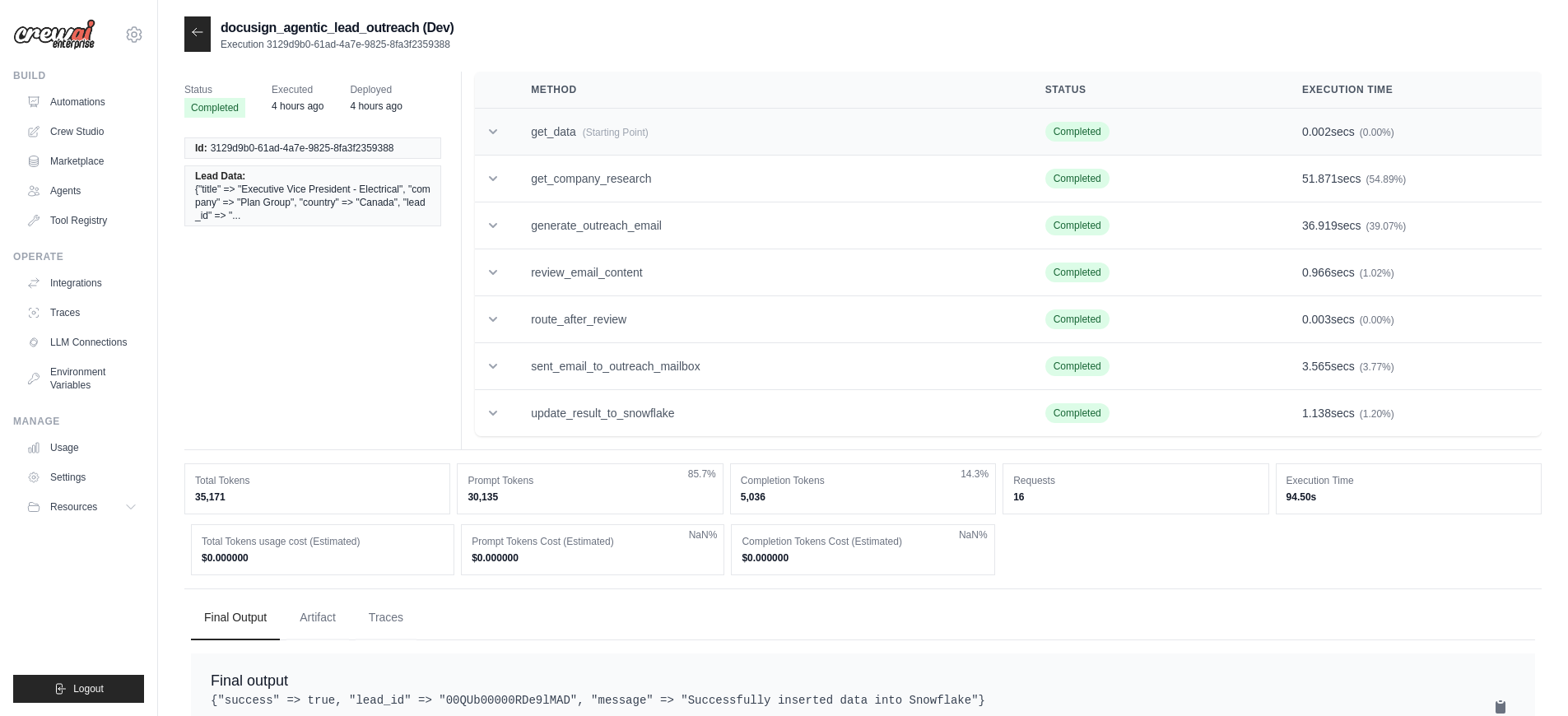
click at [752, 137] on td "get_data (Starting Point)" at bounding box center [768, 132] width 514 height 47
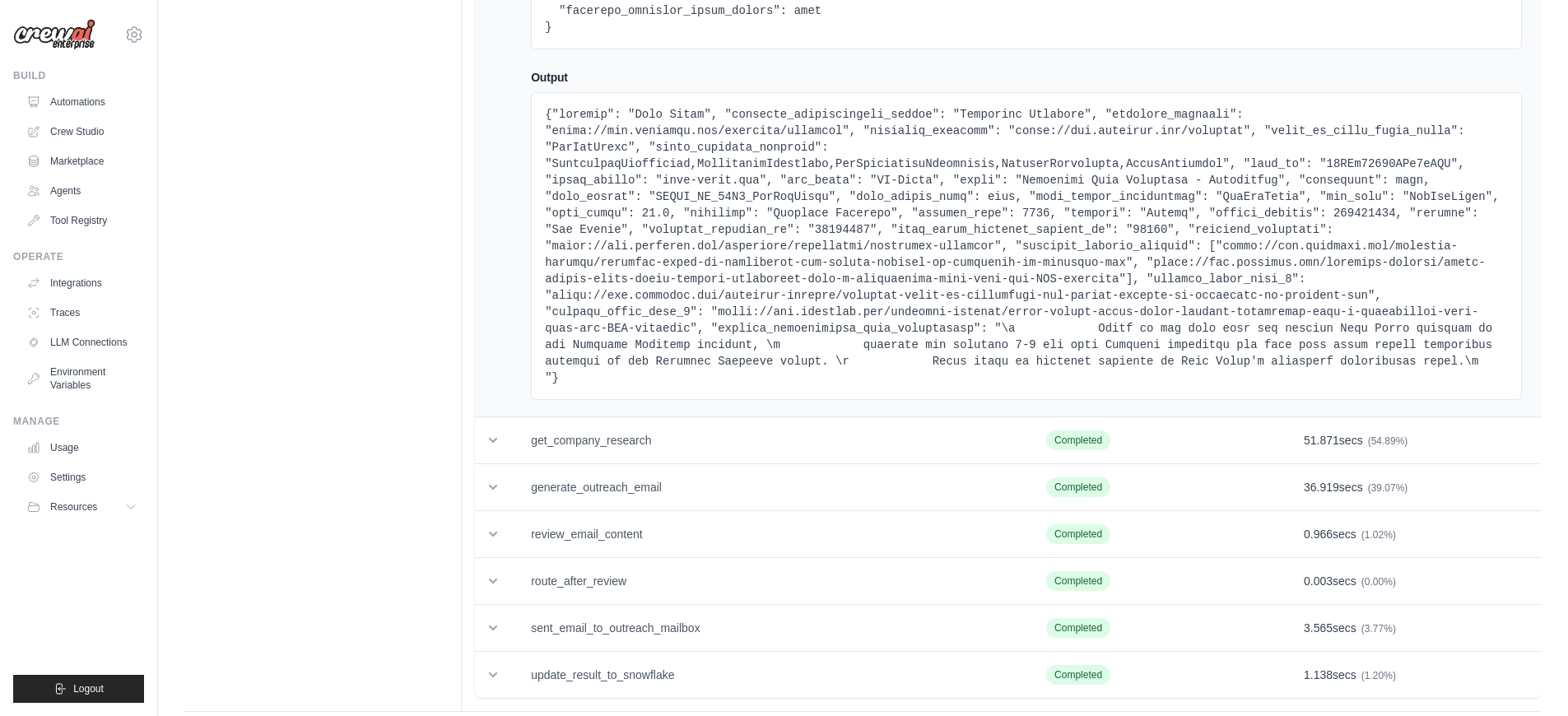
scroll to position [1809, 0]
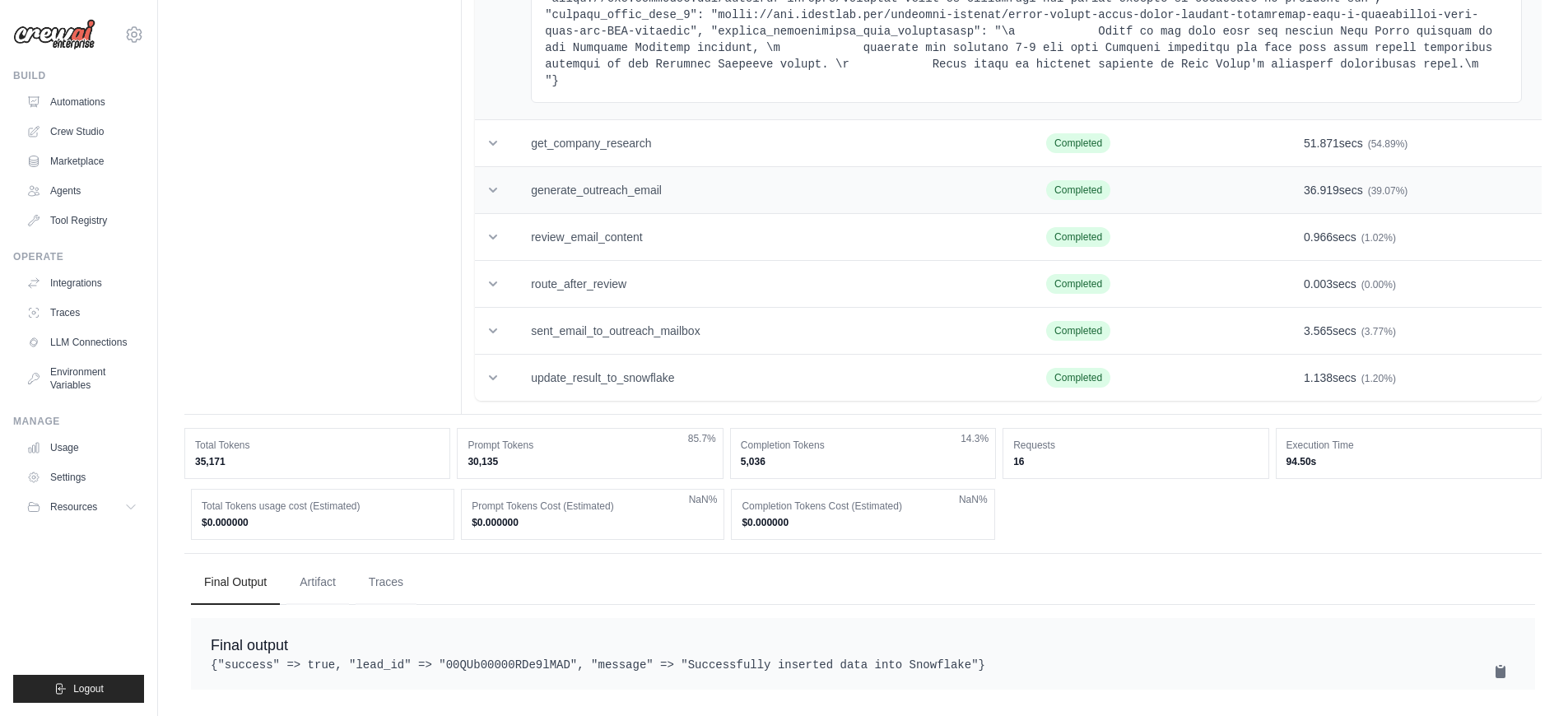
click at [792, 191] on td "generate_outreach_email" at bounding box center [768, 190] width 515 height 47
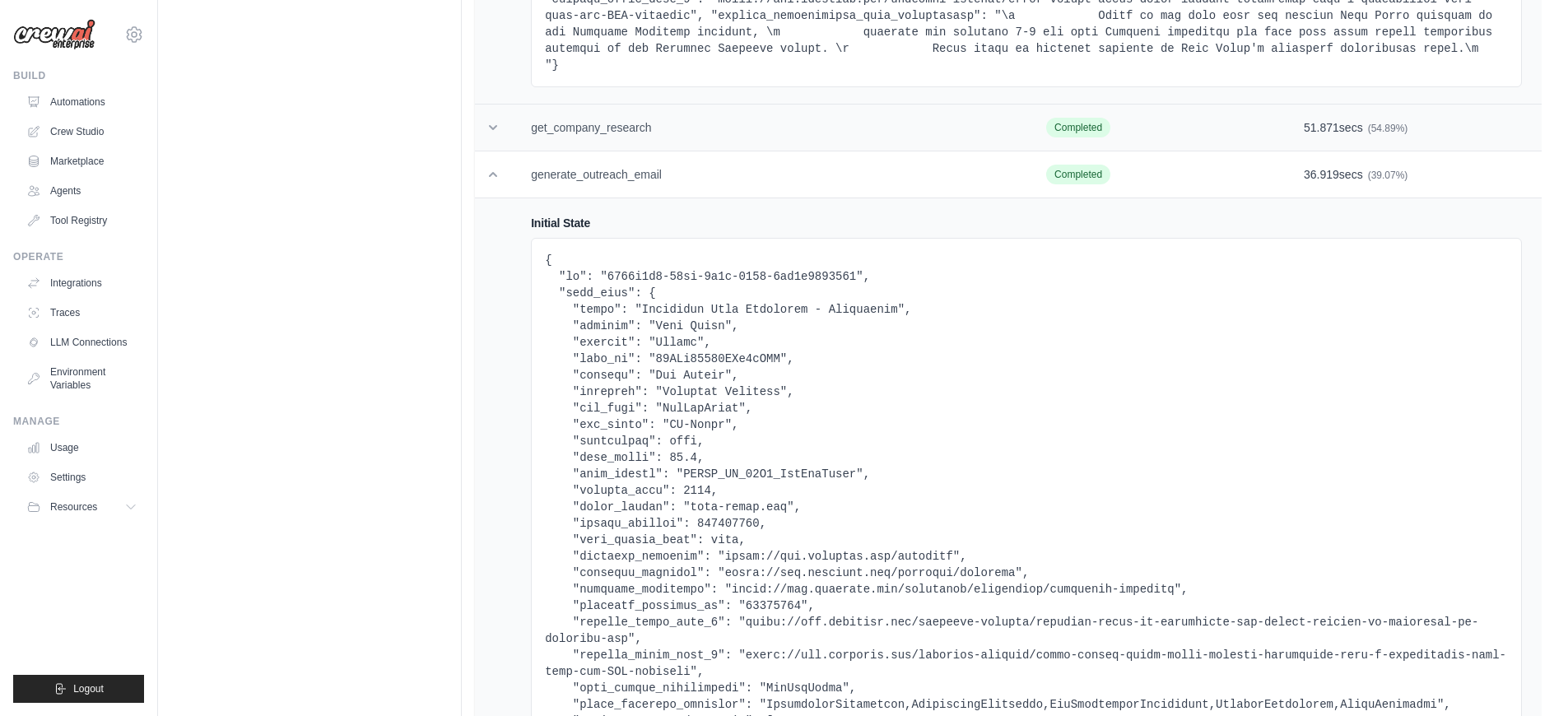
click at [790, 151] on td "get_company_research" at bounding box center [768, 128] width 515 height 47
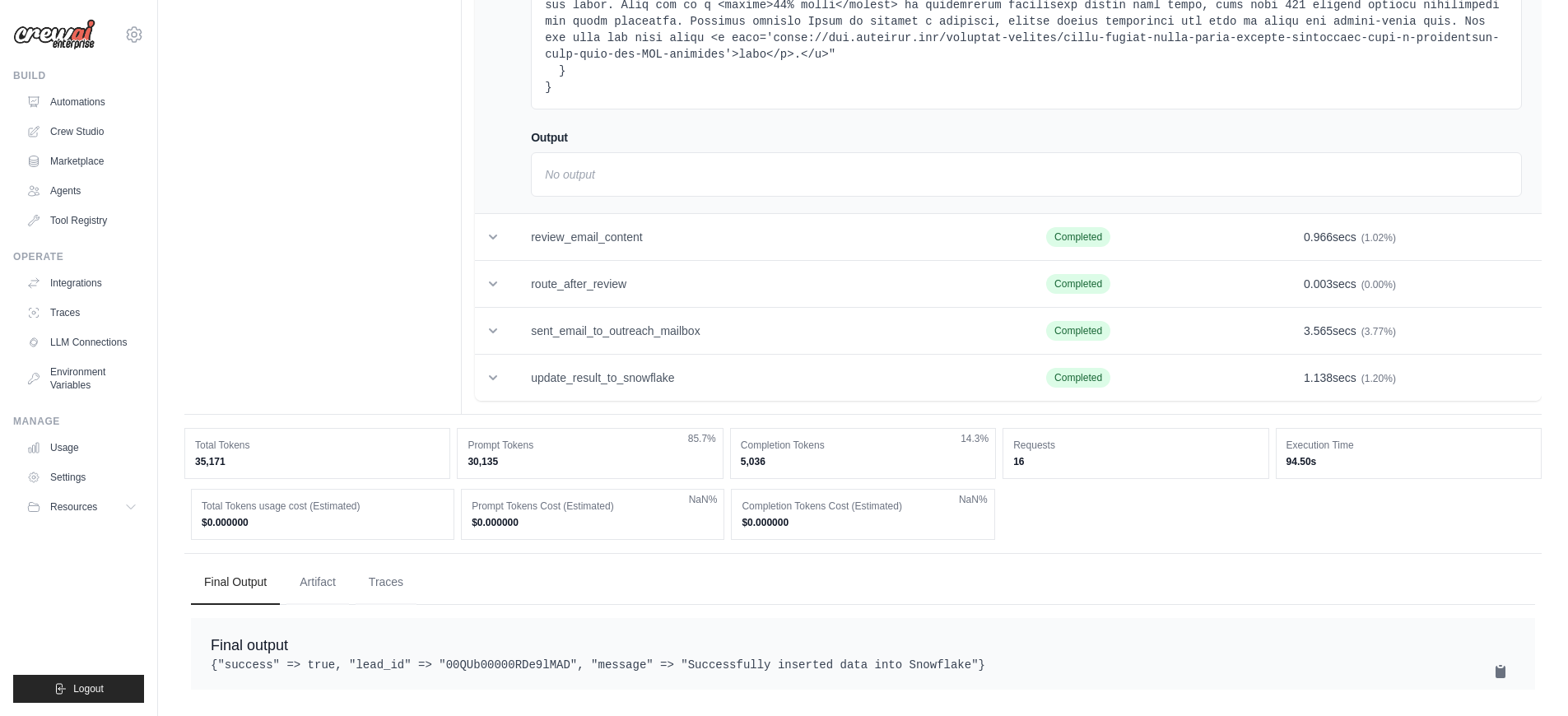
scroll to position [23483, 0]
